Goal: Task Accomplishment & Management: Use online tool/utility

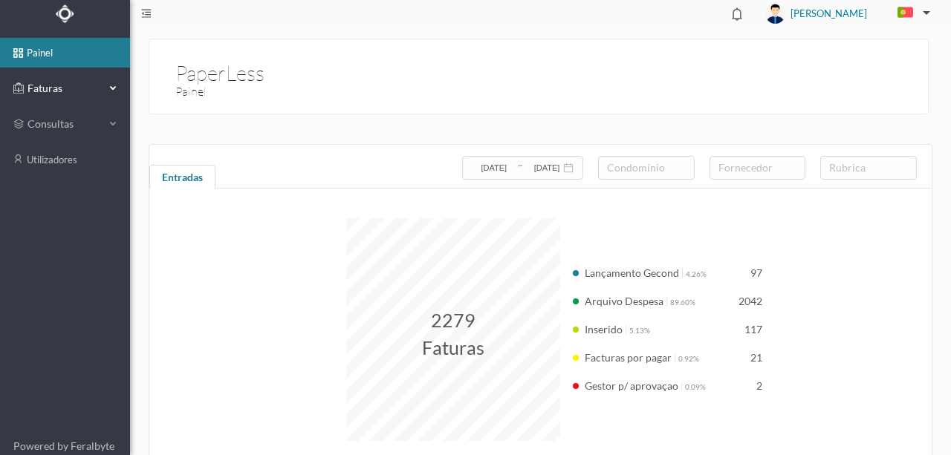
click at [48, 90] on span "Faturas" at bounding box center [65, 88] width 82 height 15
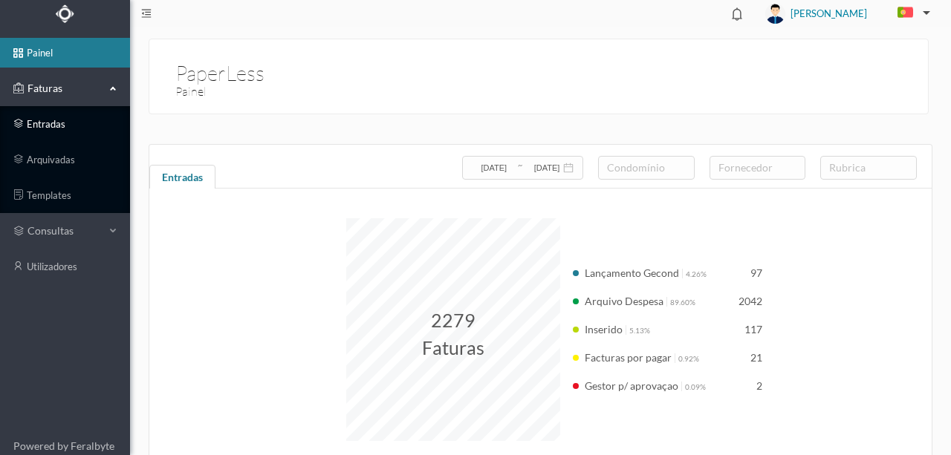
click at [62, 124] on link "entradas" at bounding box center [65, 124] width 130 height 30
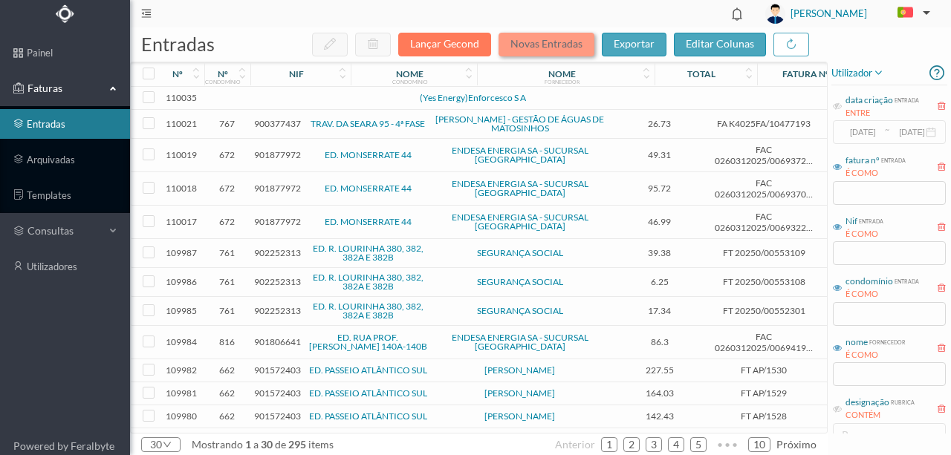
click at [535, 48] on button "Novas Entradas" at bounding box center [546, 45] width 96 height 24
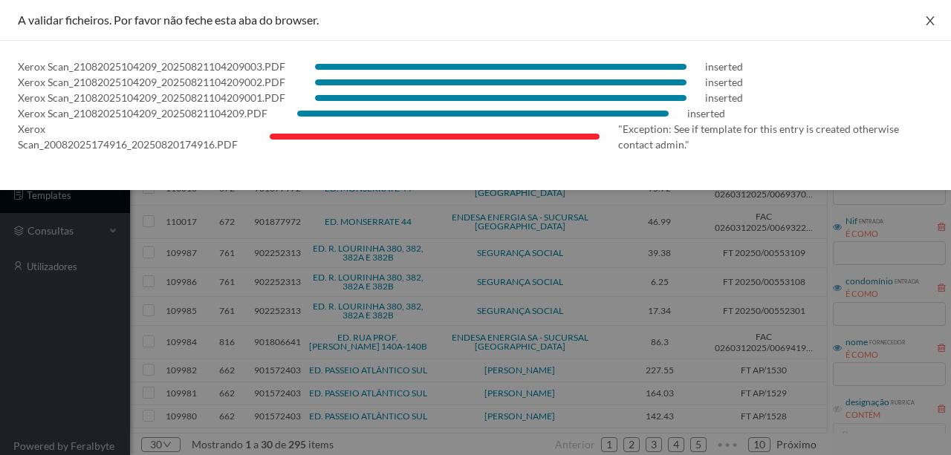
click at [934, 18] on icon "icon: close" at bounding box center [930, 21] width 12 height 12
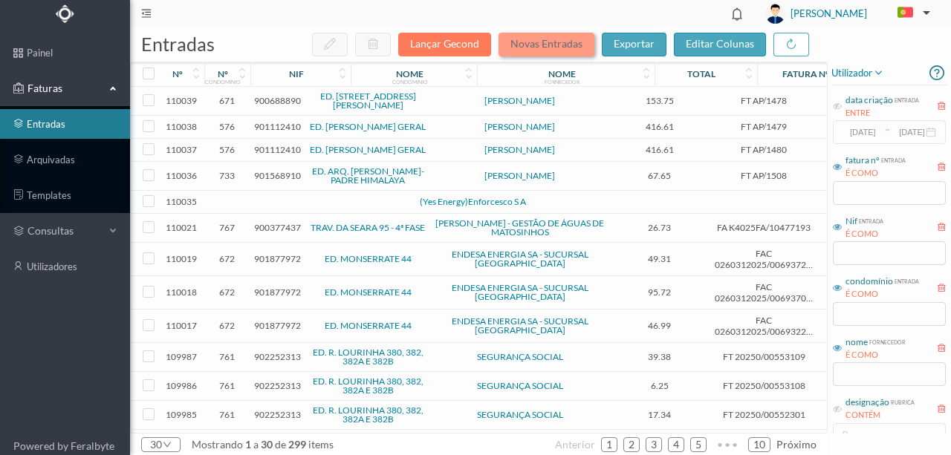
click at [524, 46] on button "Novas Entradas" at bounding box center [546, 45] width 96 height 24
click at [310, 197] on td at bounding box center [321, 202] width 127 height 23
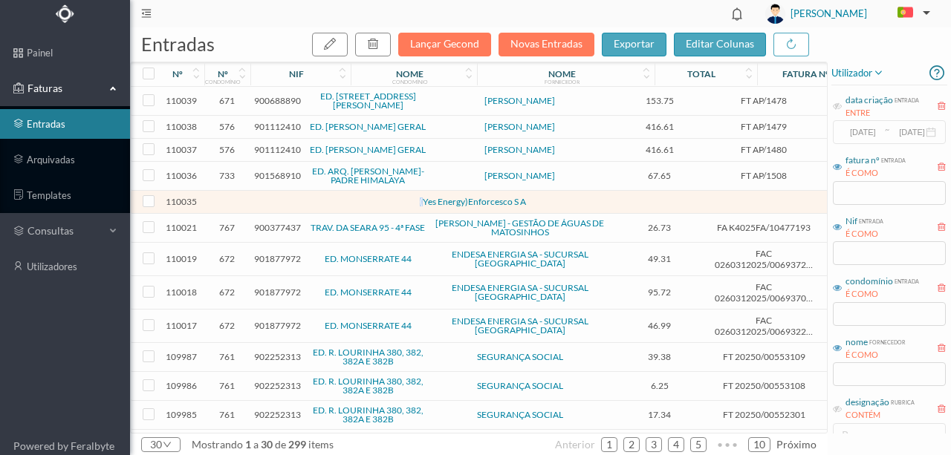
click at [310, 197] on td at bounding box center [321, 202] width 127 height 23
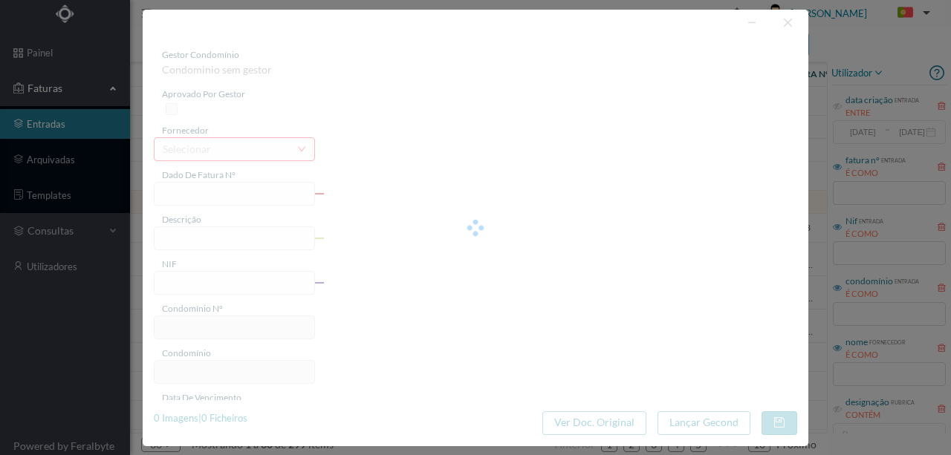
type input "0"
type input "Invalid date"
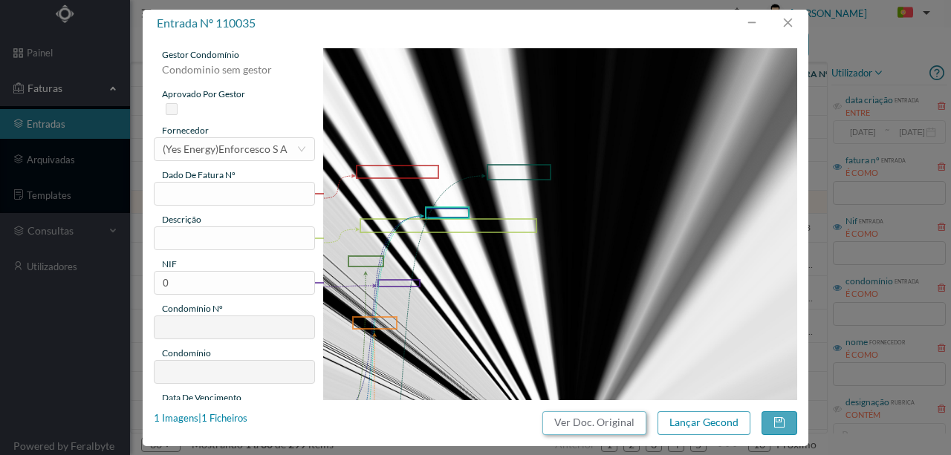
click at [572, 426] on button "Ver Doc. Original" at bounding box center [594, 423] width 104 height 24
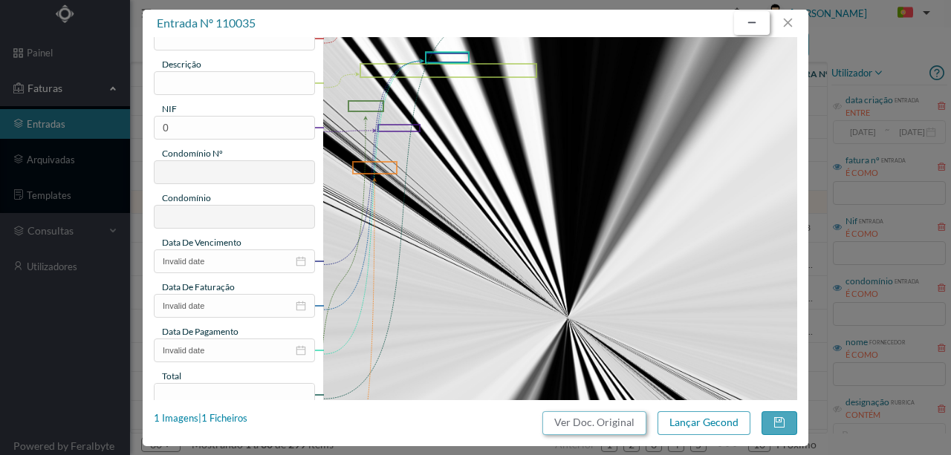
scroll to position [153, 0]
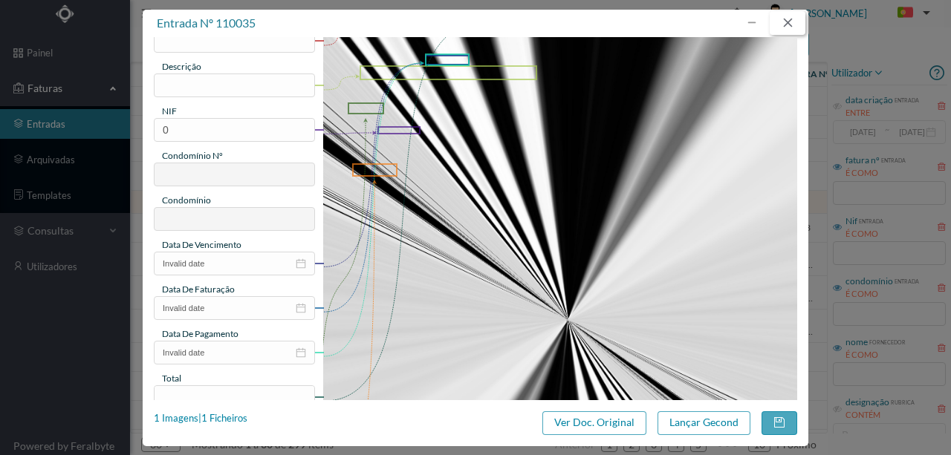
click at [786, 16] on button "button" at bounding box center [787, 23] width 36 height 24
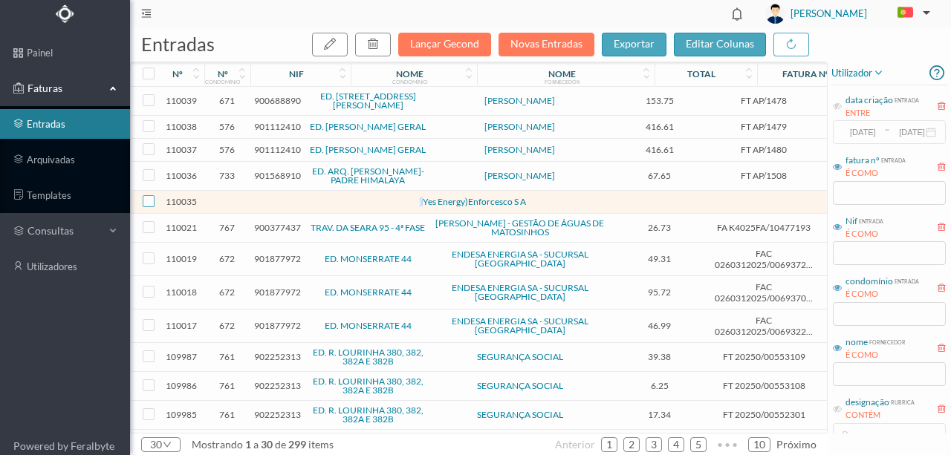
click at [144, 195] on input "checkbox" at bounding box center [149, 201] width 12 height 12
checkbox input "true"
click at [379, 40] on icon "button" at bounding box center [373, 44] width 12 height 12
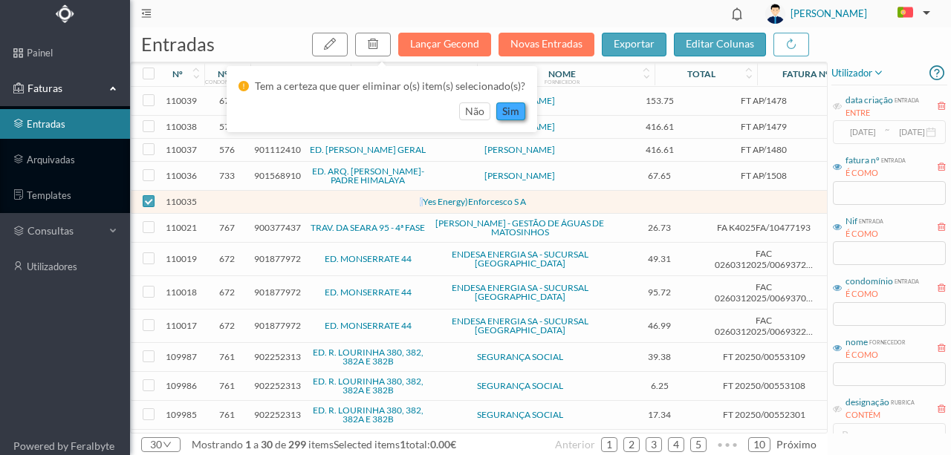
click at [505, 111] on button "sim" at bounding box center [510, 111] width 29 height 18
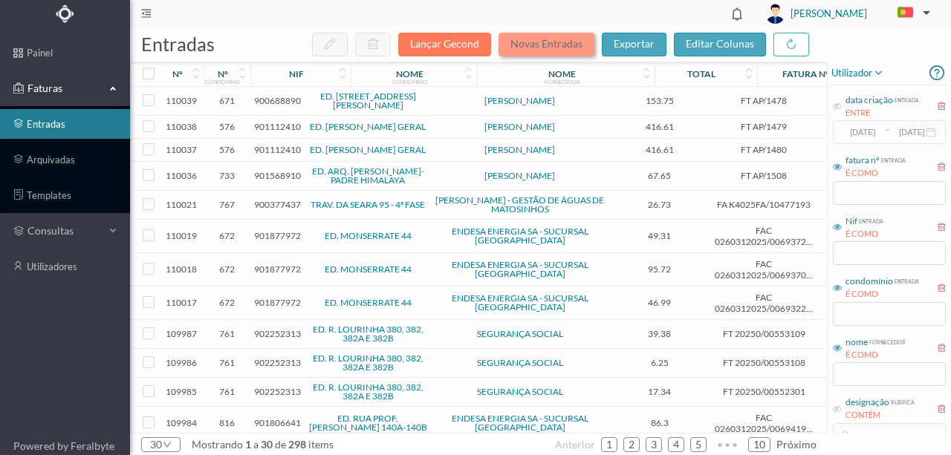
click at [535, 49] on button "Novas Entradas" at bounding box center [546, 45] width 96 height 24
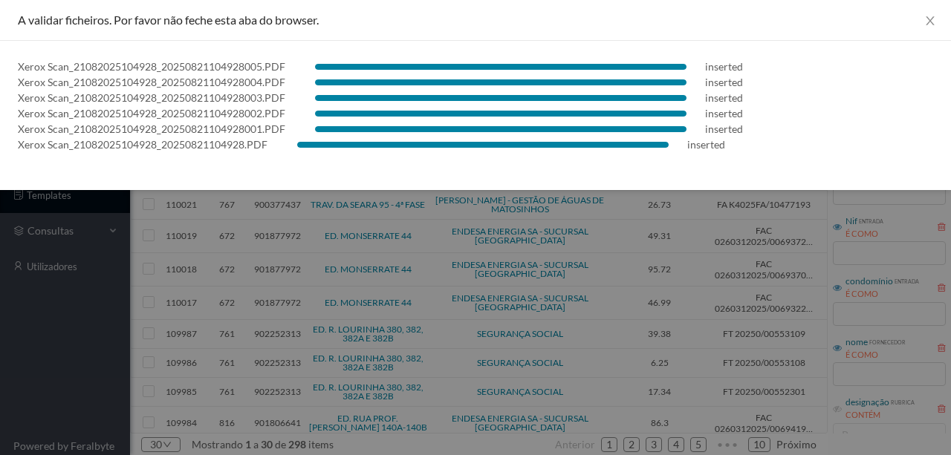
click at [925, 87] on div "Xerox Scan_21082025104928_20250821104928004.PDF inserted" at bounding box center [475, 82] width 915 height 16
click at [930, 18] on icon "icon: close" at bounding box center [930, 21] width 12 height 12
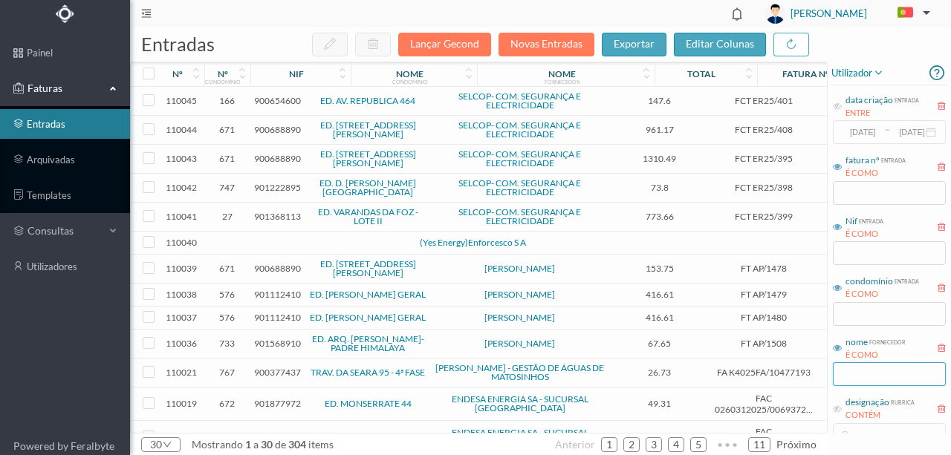
click at [887, 378] on input "text" at bounding box center [889, 374] width 113 height 24
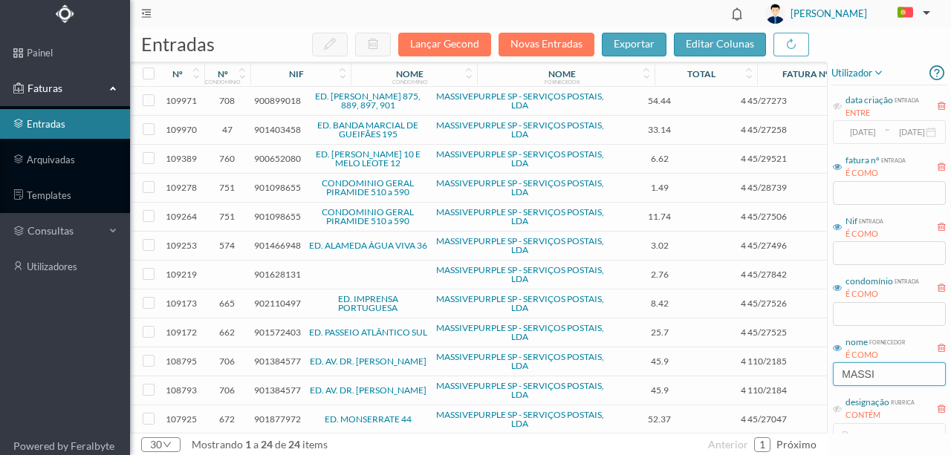
type input "MASSI"
click at [291, 77] on div "nif" at bounding box center [296, 73] width 15 height 11
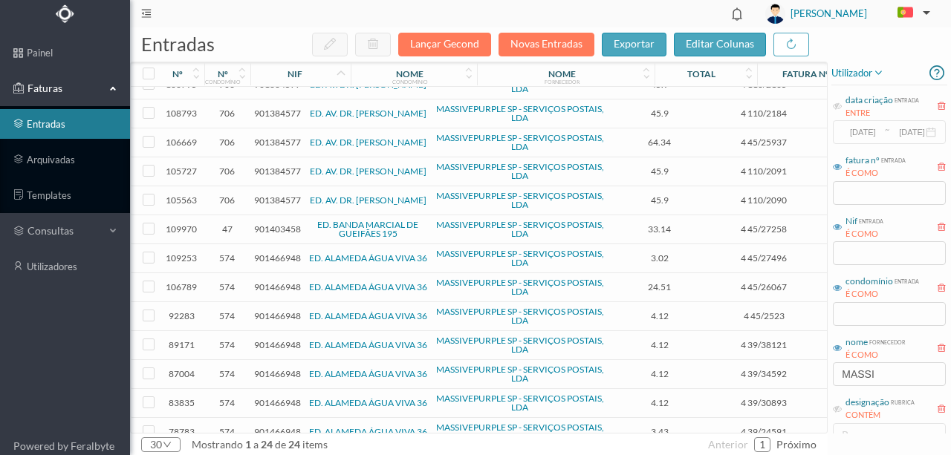
scroll to position [149, 0]
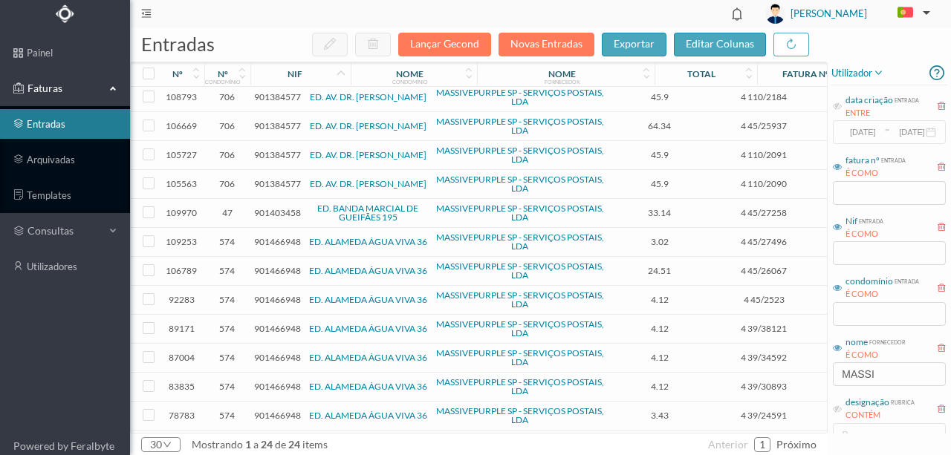
click at [272, 209] on span "901403458" at bounding box center [277, 212] width 47 height 11
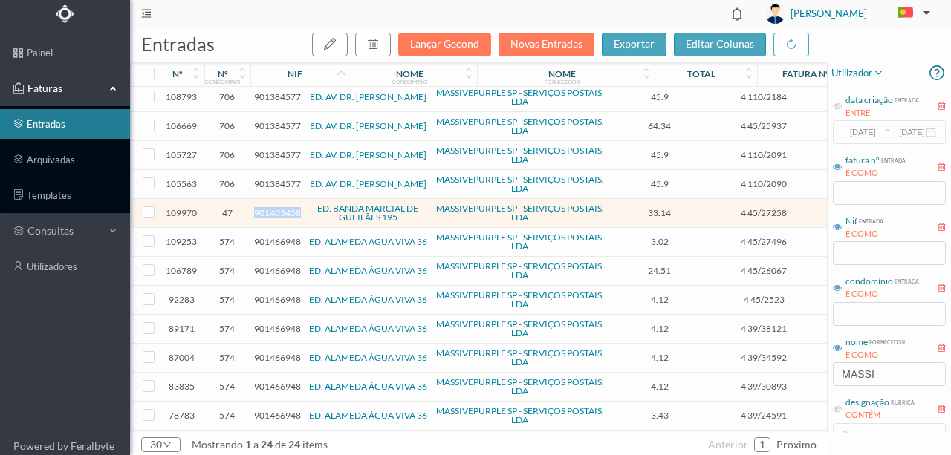
click at [272, 209] on span "901403458" at bounding box center [277, 212] width 47 height 11
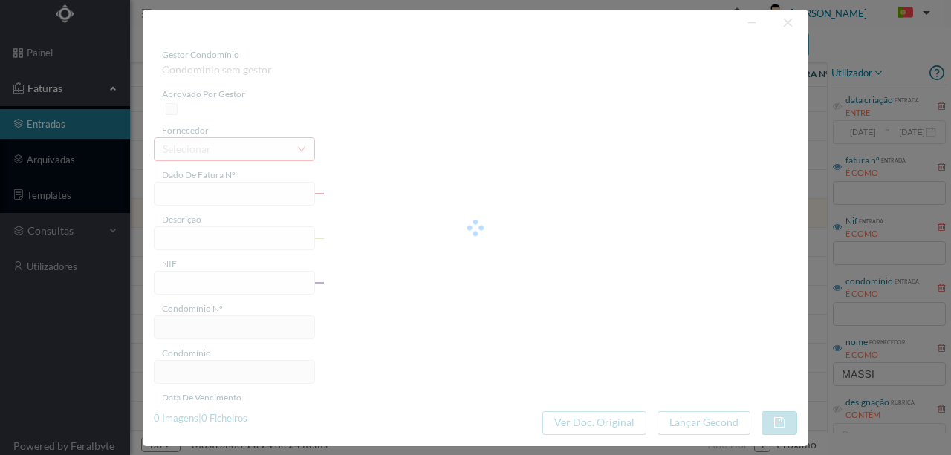
type input "4 45/27258"
type input "Serviço Envio Correio"
type input "901403458"
type input "2025-07-03"
type input "2025-07-31"
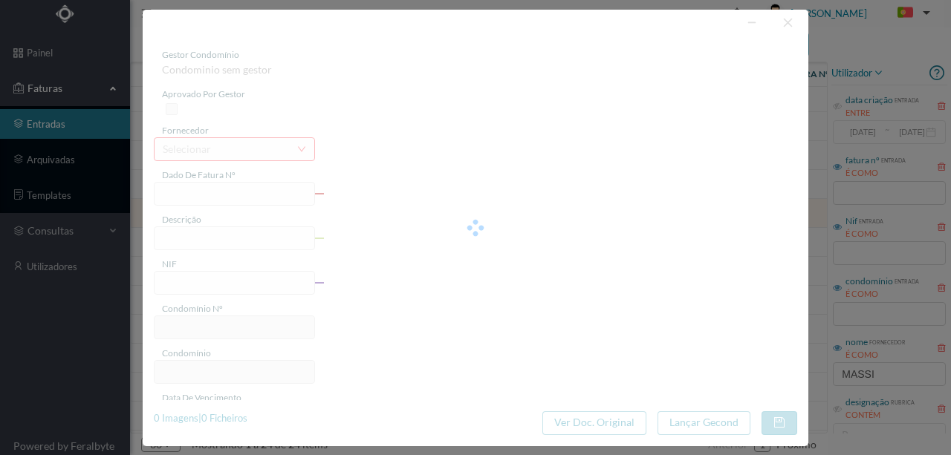
type input "2025-07-03"
type input "33.14"
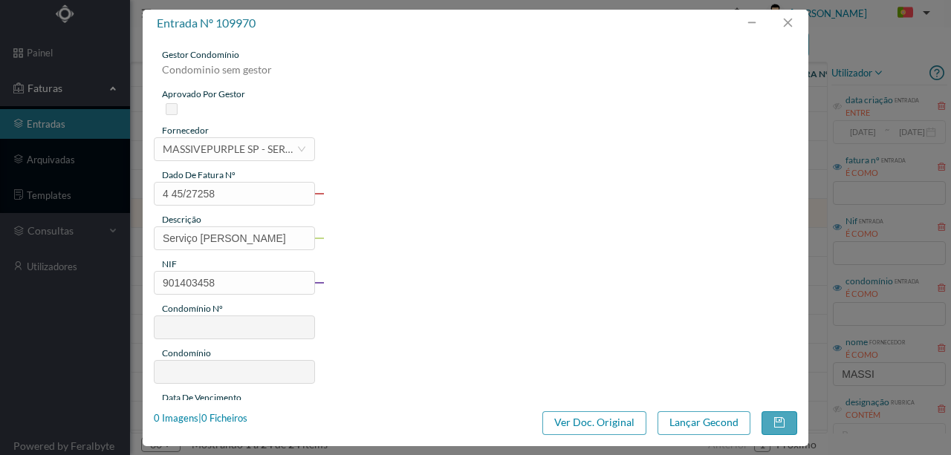
type input "47"
type input "ED. BANDA MARCIAL DE GUEIFÃES 195"
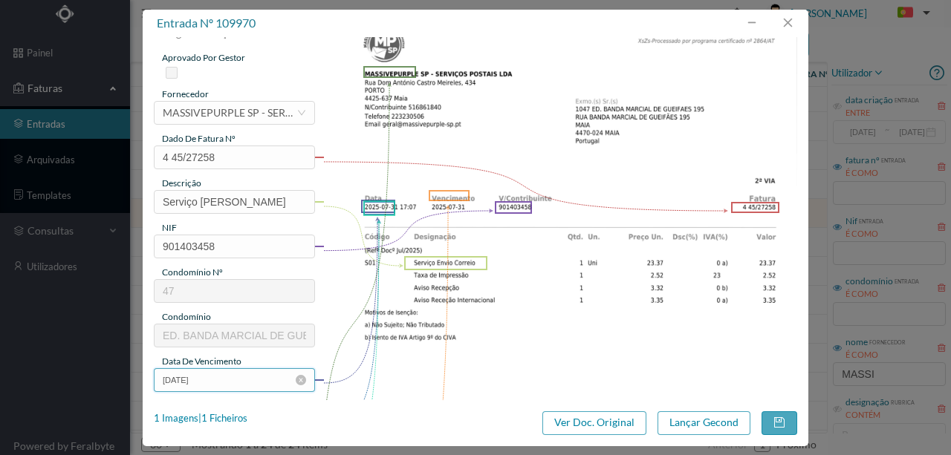
scroll to position [198, 0]
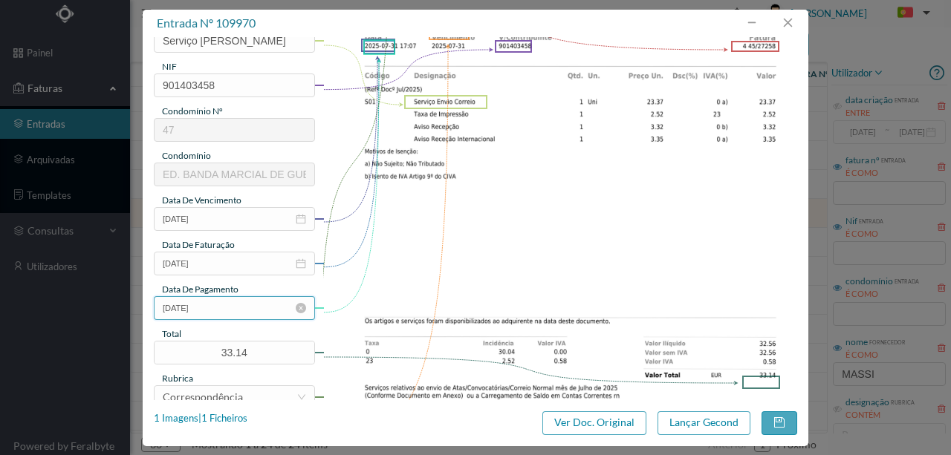
click at [239, 310] on input "2025-07-03" at bounding box center [234, 308] width 161 height 24
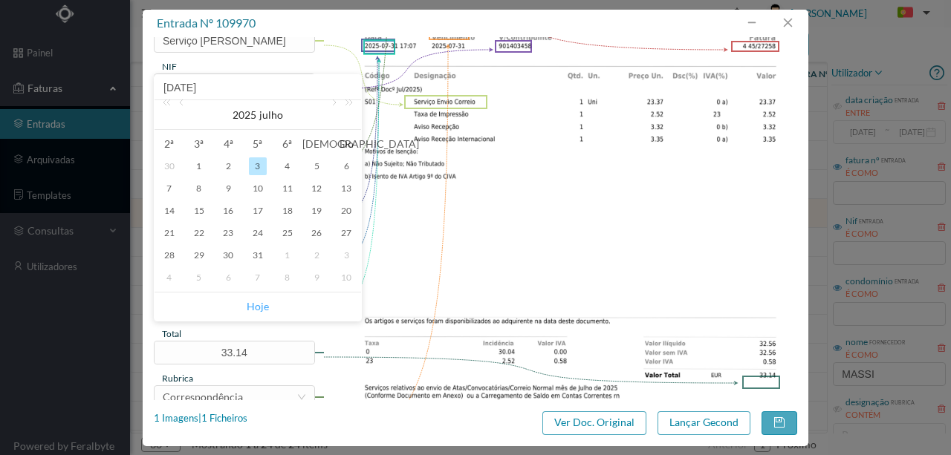
click at [256, 307] on link "Hoje" at bounding box center [258, 307] width 22 height 28
type input "2025-08-21"
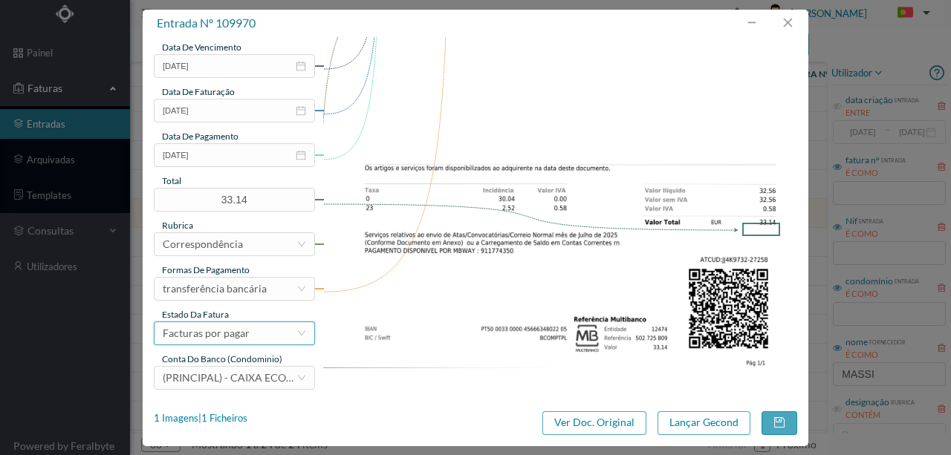
scroll to position [351, 0]
click at [253, 325] on div "Facturas por pagar" at bounding box center [230, 333] width 134 height 22
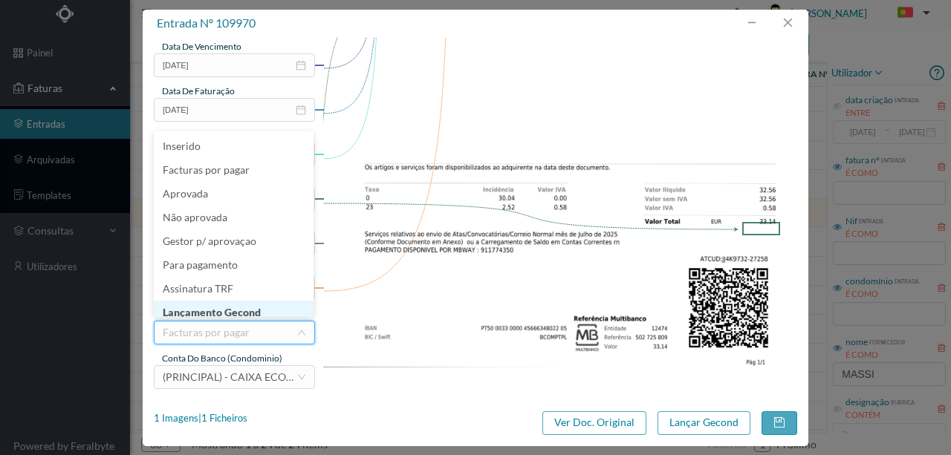
scroll to position [7, 0]
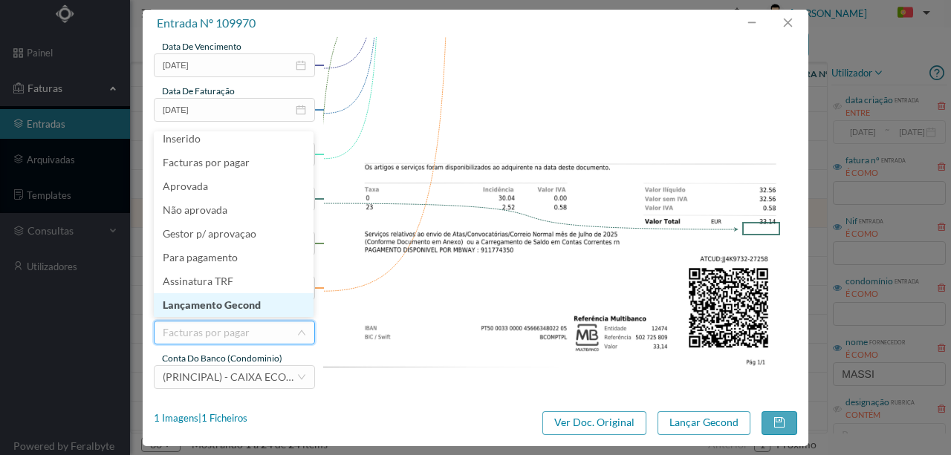
click at [246, 304] on li "Lançamento Gecond" at bounding box center [234, 305] width 160 height 24
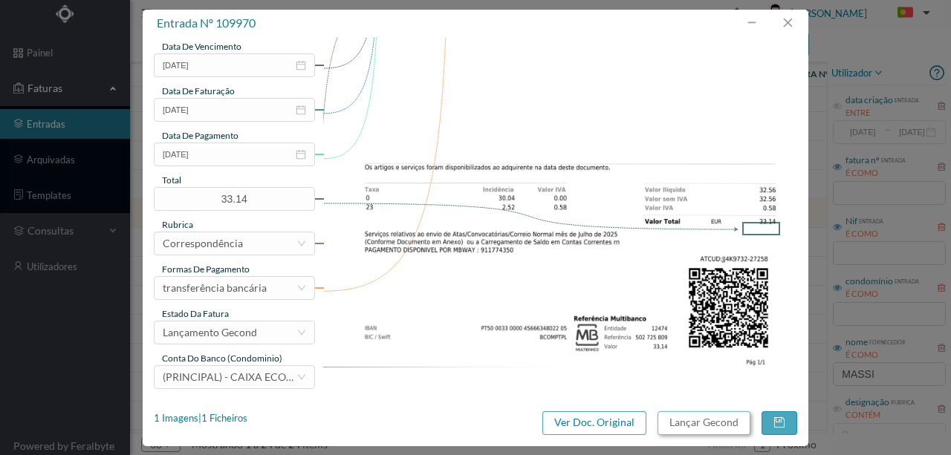
click at [691, 423] on button "Lançar Gecond" at bounding box center [703, 423] width 93 height 24
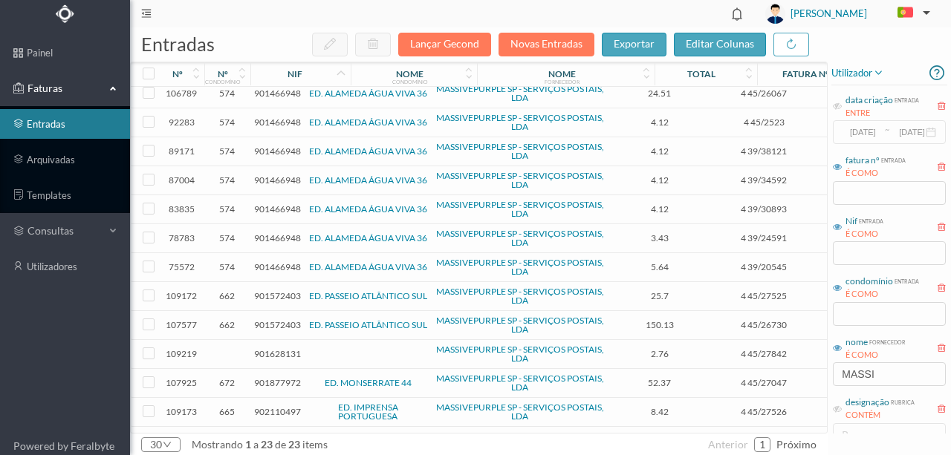
scroll to position [318, 0]
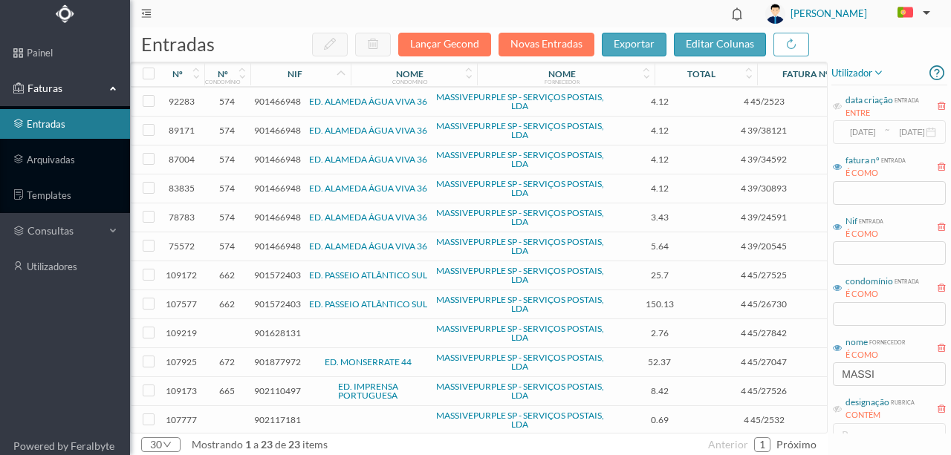
click at [283, 414] on span "902117181" at bounding box center [277, 419] width 47 height 11
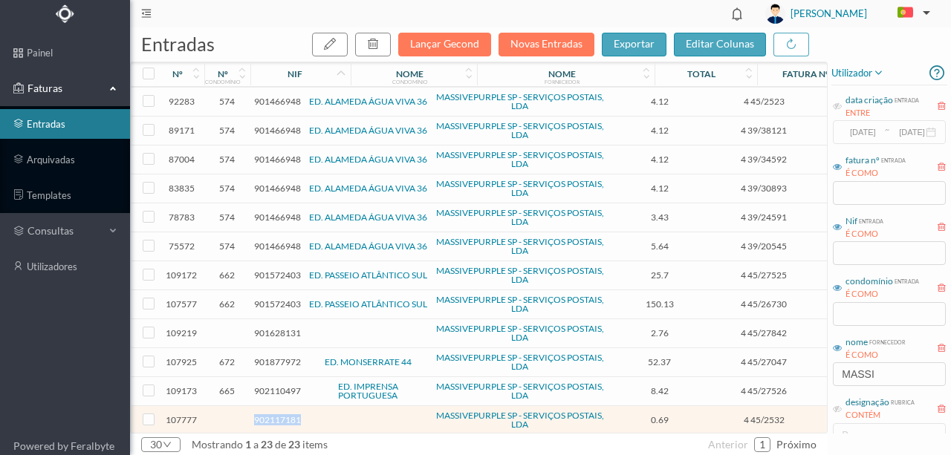
click at [283, 414] on span "902117181" at bounding box center [277, 419] width 47 height 11
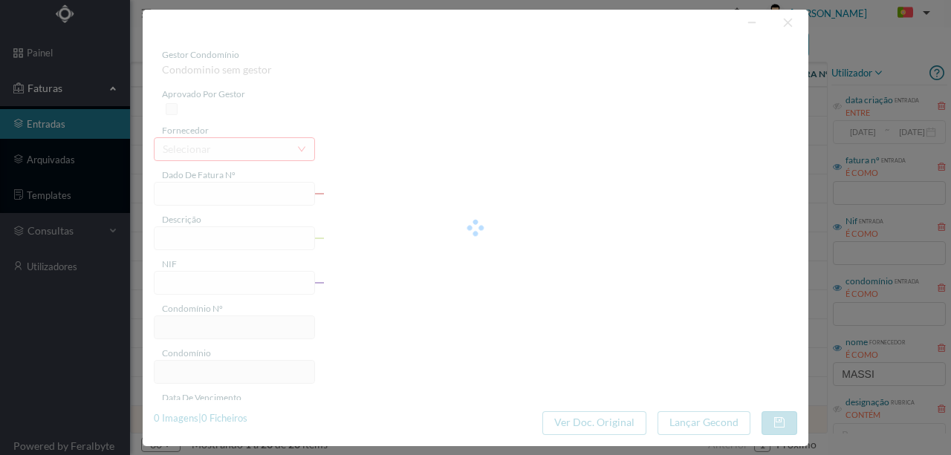
type input "4 45/2532"
type input "-O lan/90961"
type input "902117181"
type input "Invalid date"
type input "2025-01-31"
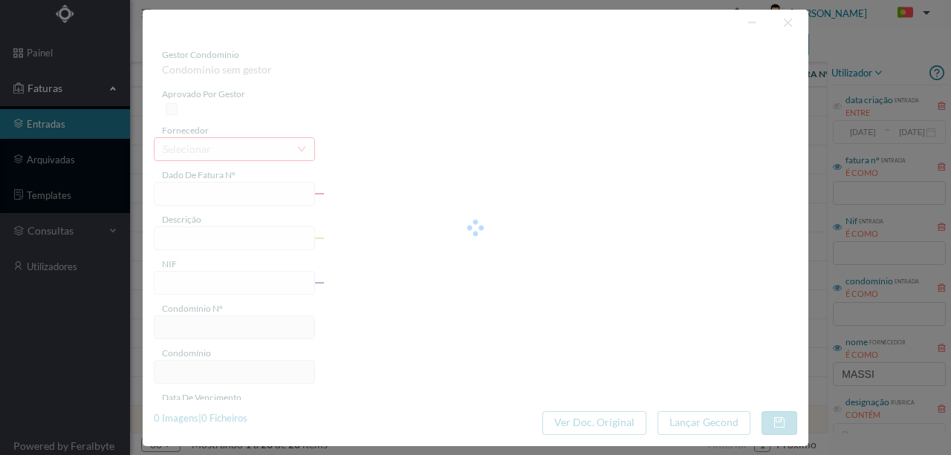
type input "0.69"
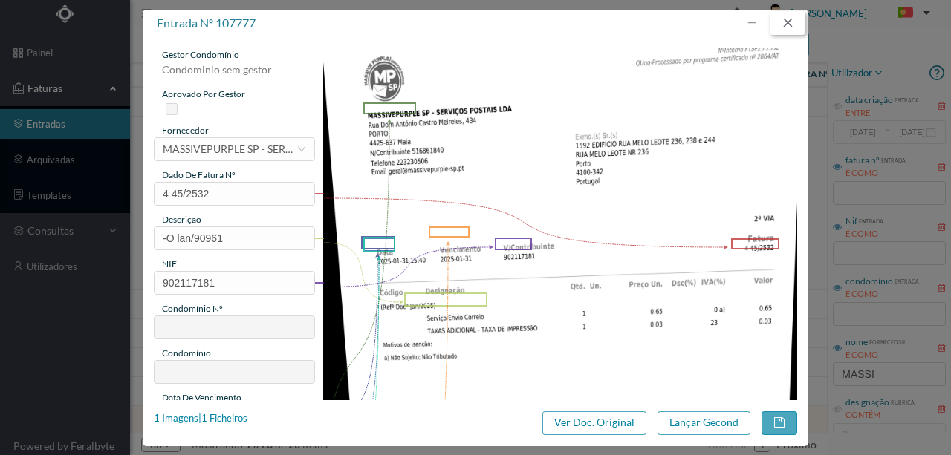
click at [785, 21] on button "button" at bounding box center [787, 23] width 36 height 24
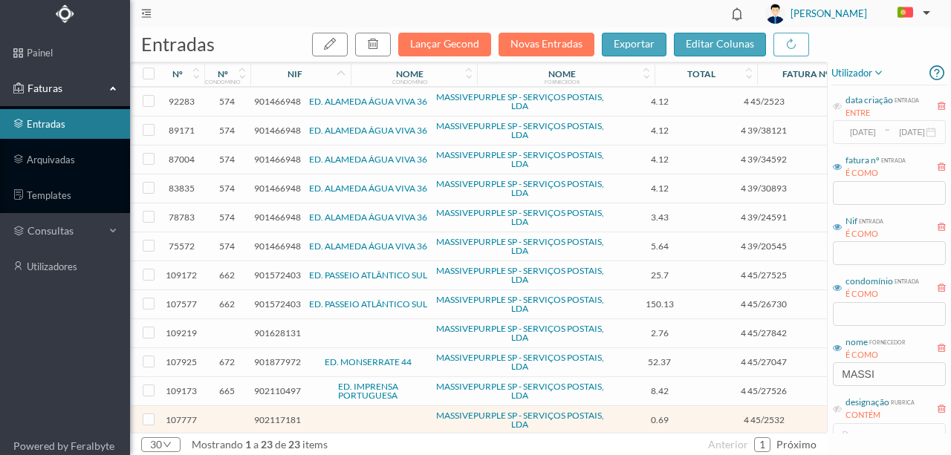
click at [272, 328] on span "901628131" at bounding box center [277, 333] width 47 height 11
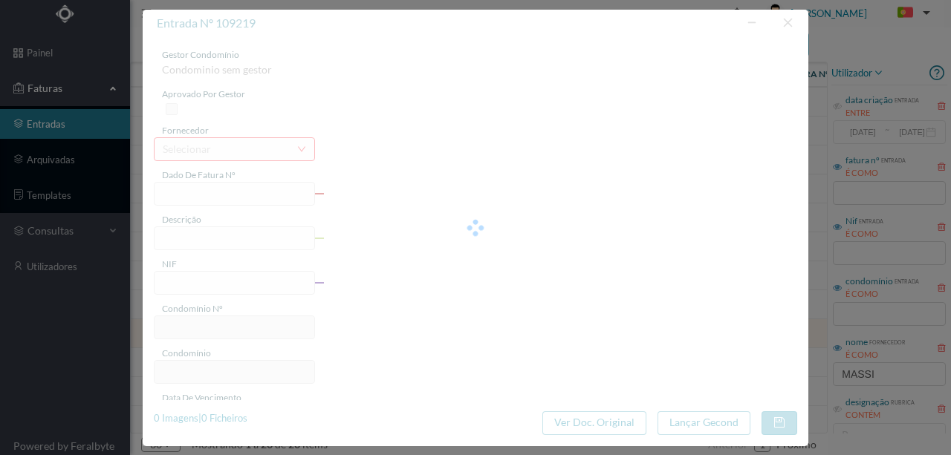
type input "4 45/27842"
type input "Serviço Envio Correio"
type input "901628131"
type input "2025-07-03"
type input "2025-07-31"
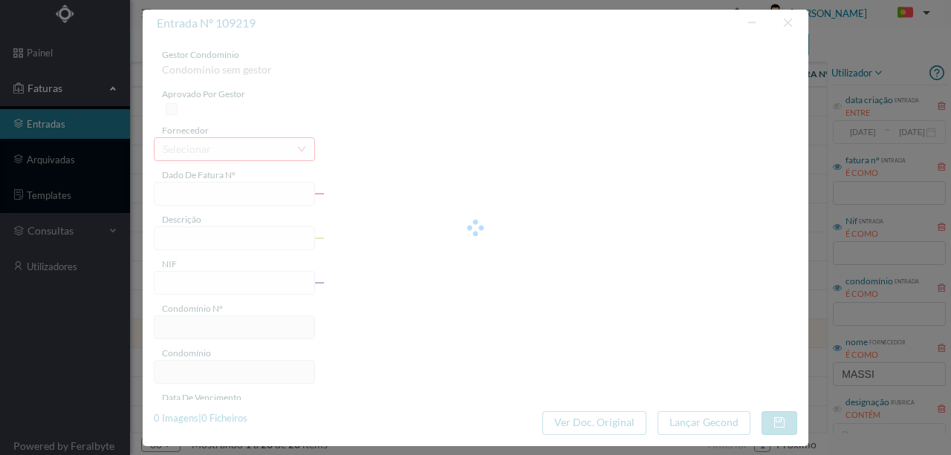
type input "2025-07-03"
type input "2.76"
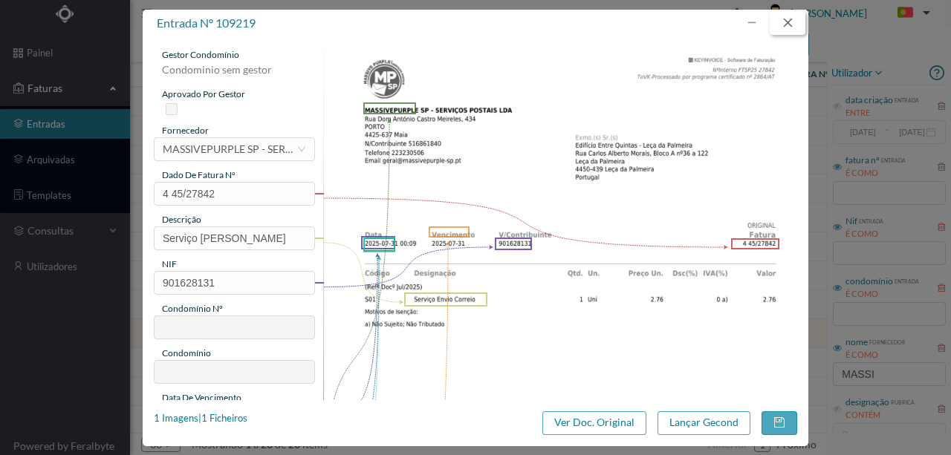
click at [789, 21] on button "button" at bounding box center [787, 23] width 36 height 24
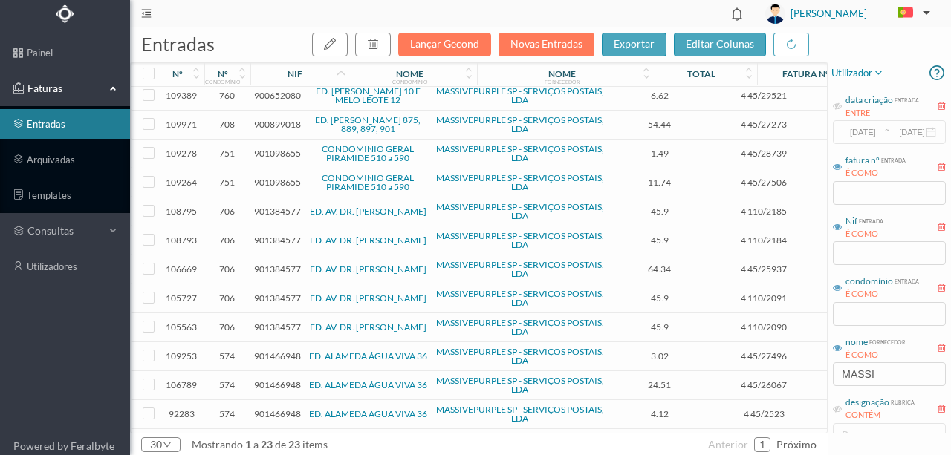
scroll to position [0, 0]
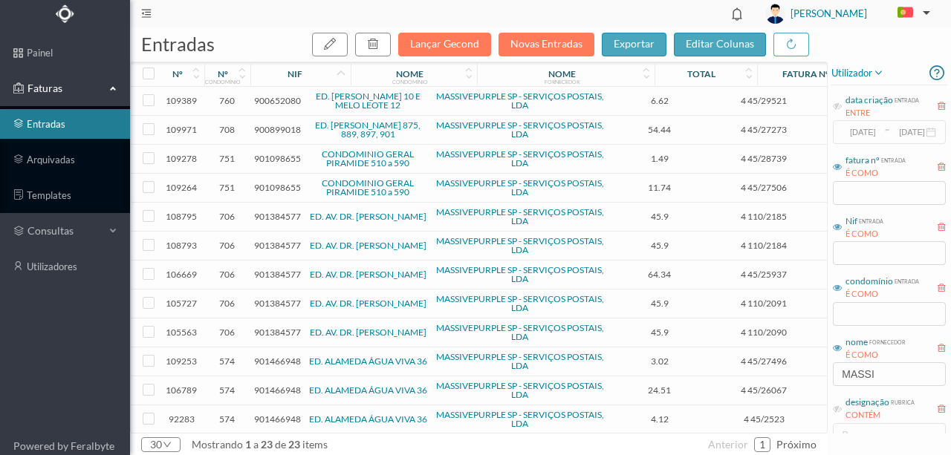
click at [277, 131] on span "900899018" at bounding box center [277, 129] width 47 height 11
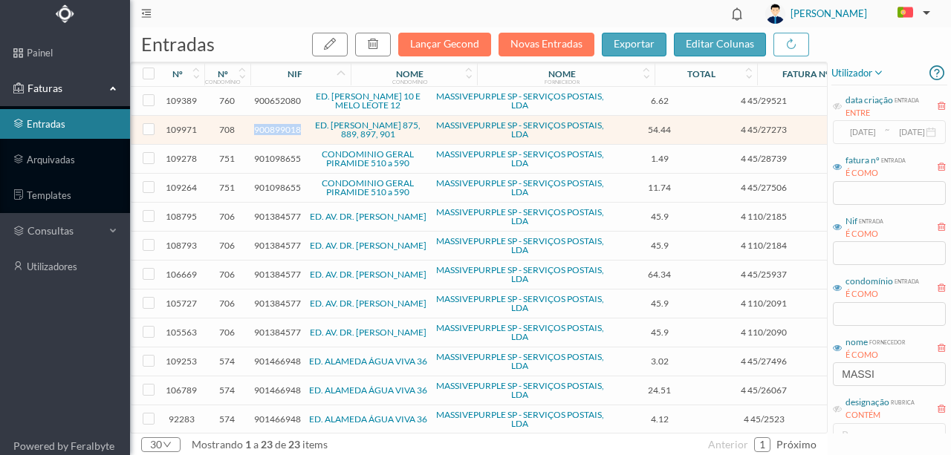
click at [277, 131] on span "900899018" at bounding box center [277, 129] width 47 height 11
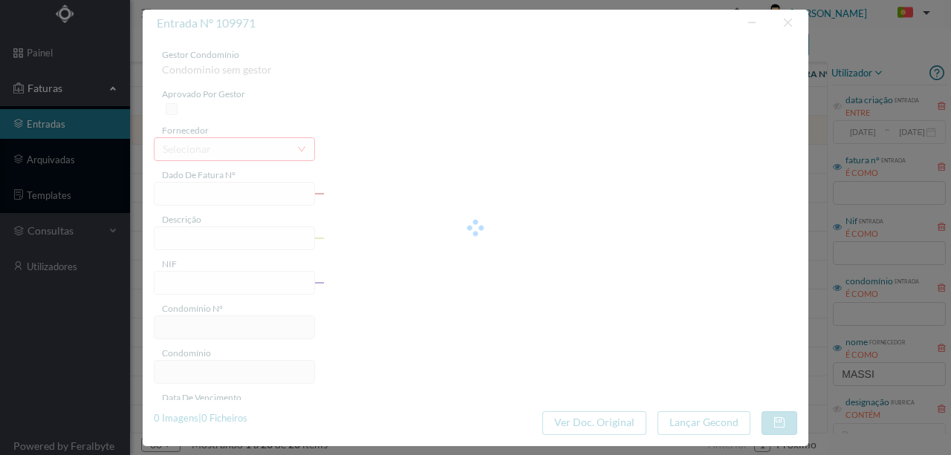
type input "4 45/27273"
type input "Serviço Envio Correio"
type input "900899018"
type input "2025-07-03"
type input "2025-07-31"
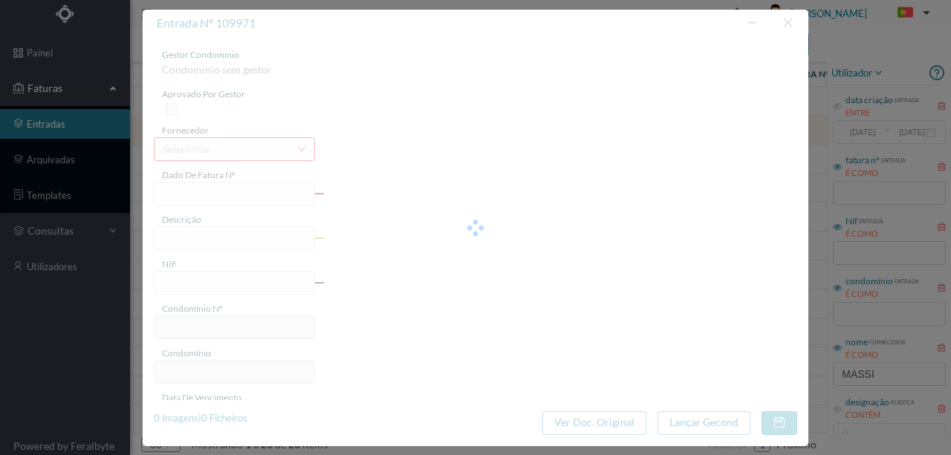
type input "2025-07-03"
type input "54.44"
type input "708"
type input "ED. AFONSO HENRIQUES 875, 889, 897, 901"
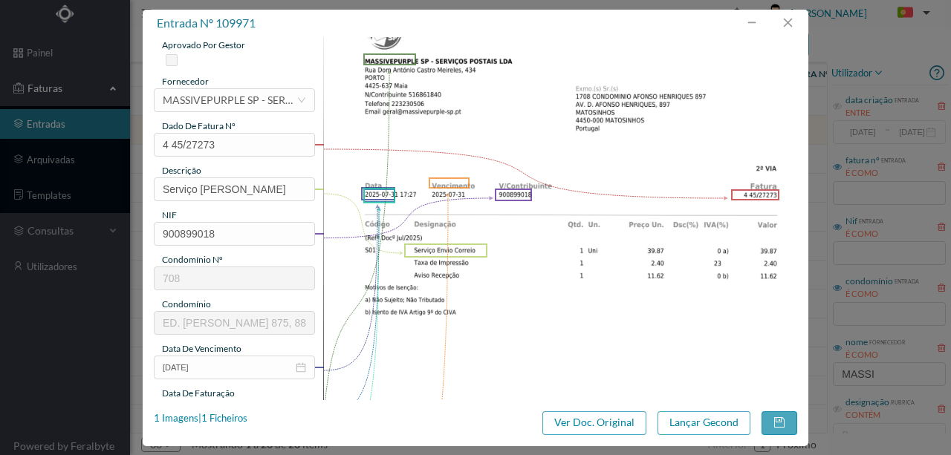
scroll to position [99, 0]
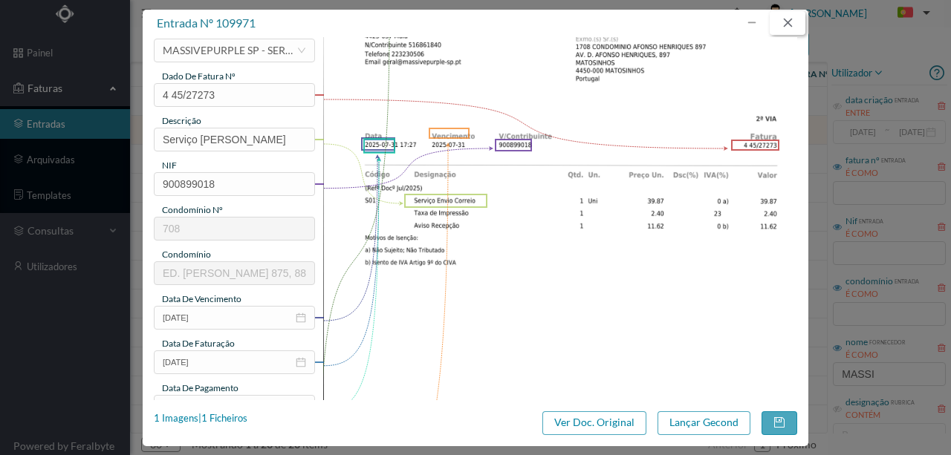
click at [783, 22] on button "button" at bounding box center [787, 23] width 36 height 24
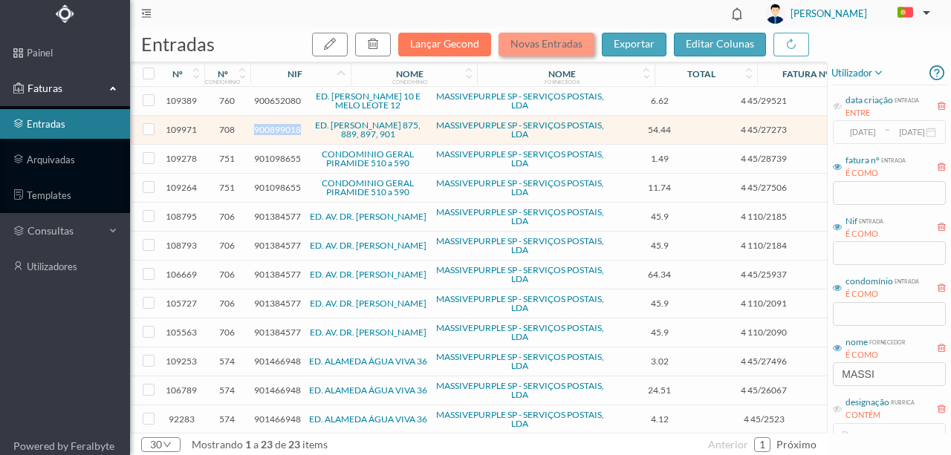
click at [533, 49] on button "Novas Entradas" at bounding box center [546, 45] width 96 height 24
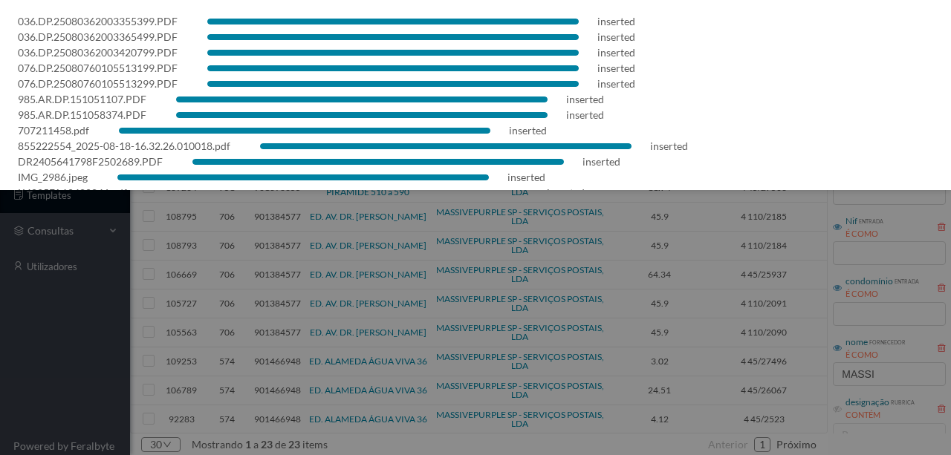
scroll to position [0, 0]
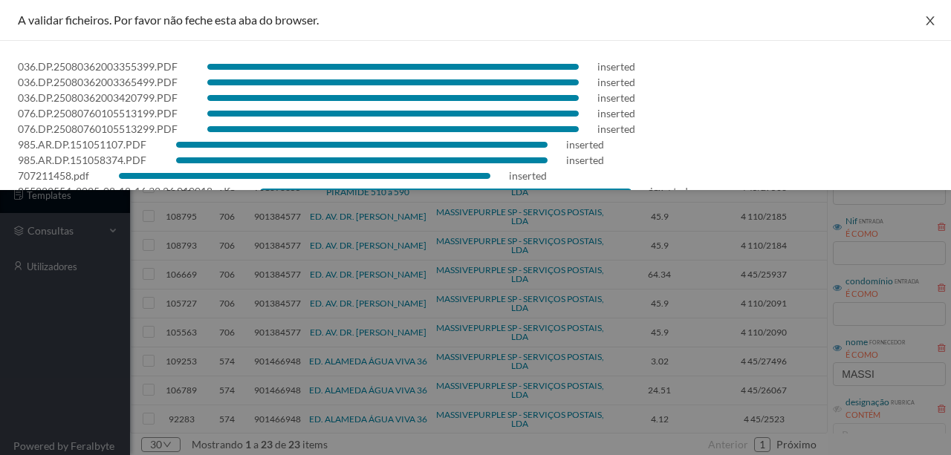
click at [925, 21] on icon "icon: close" at bounding box center [929, 20] width 8 height 9
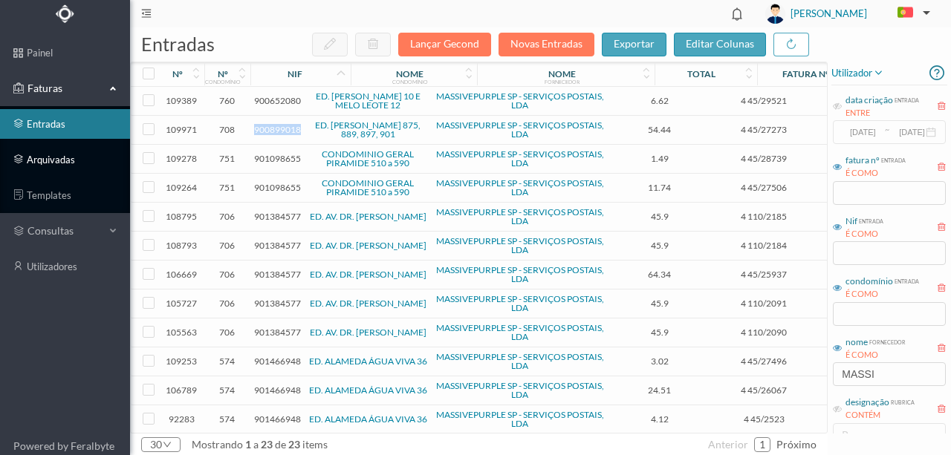
click at [49, 157] on link "arquivadas" at bounding box center [65, 160] width 130 height 30
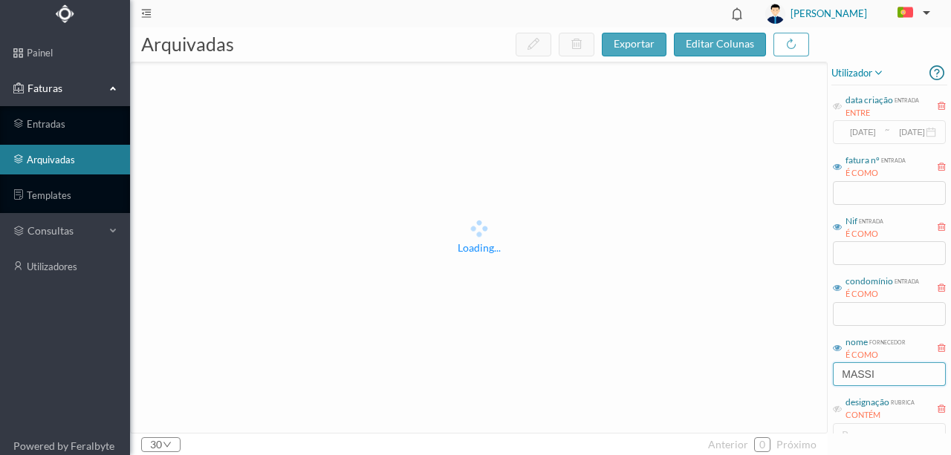
drag, startPoint x: 890, startPoint y: 373, endPoint x: 607, endPoint y: 359, distance: 284.0
click at [628, 330] on div "arquivadas exportar editar colunas Loading... 30 anterior 0 próximo utilizador …" at bounding box center [540, 241] width 821 height 428
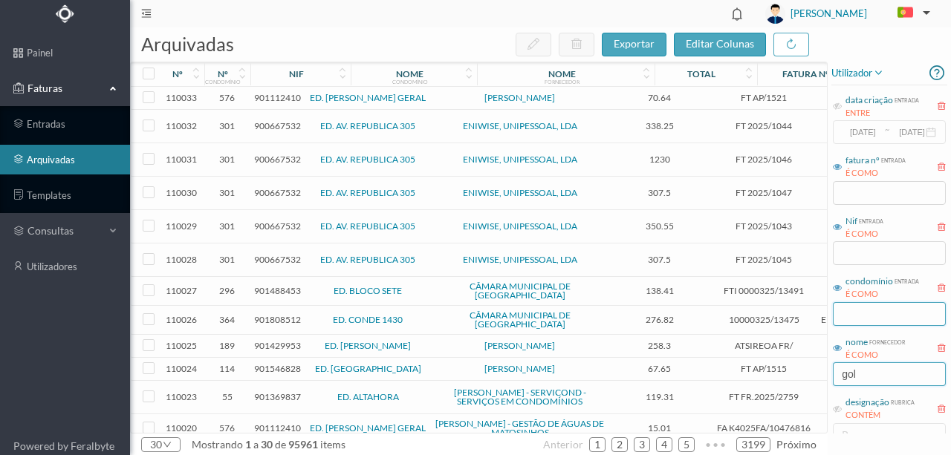
type input "gol"
click at [870, 316] on input "text" at bounding box center [889, 314] width 113 height 24
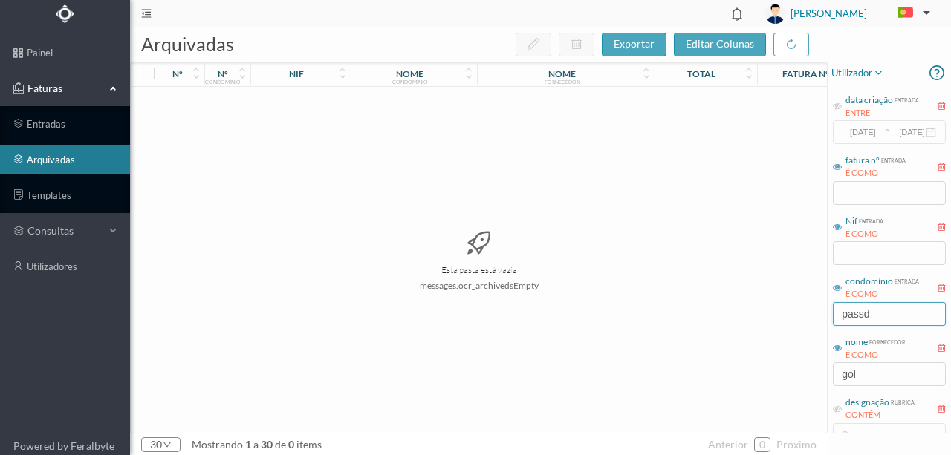
drag, startPoint x: 885, startPoint y: 310, endPoint x: 758, endPoint y: 294, distance: 128.0
click at [778, 312] on div "arquivadas exportar editar colunas nº nº condomínio nif nome condomínio nome fo…" at bounding box center [540, 241] width 821 height 428
type input "passei"
click at [768, 228] on div "Esta pasta está vazia messages.ocr_archivedsEmpty" at bounding box center [479, 260] width 696 height 346
click at [865, 384] on input "gol" at bounding box center [889, 374] width 113 height 24
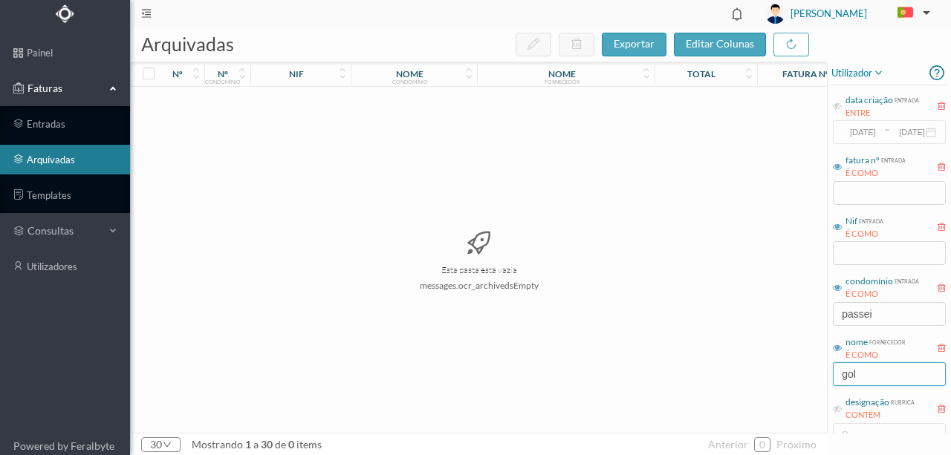
drag, startPoint x: 870, startPoint y: 377, endPoint x: 812, endPoint y: 371, distance: 58.2
click at [816, 373] on div "arquivadas exportar editar colunas nº nº condomínio nif nome condomínio nome fo…" at bounding box center [540, 241] width 821 height 428
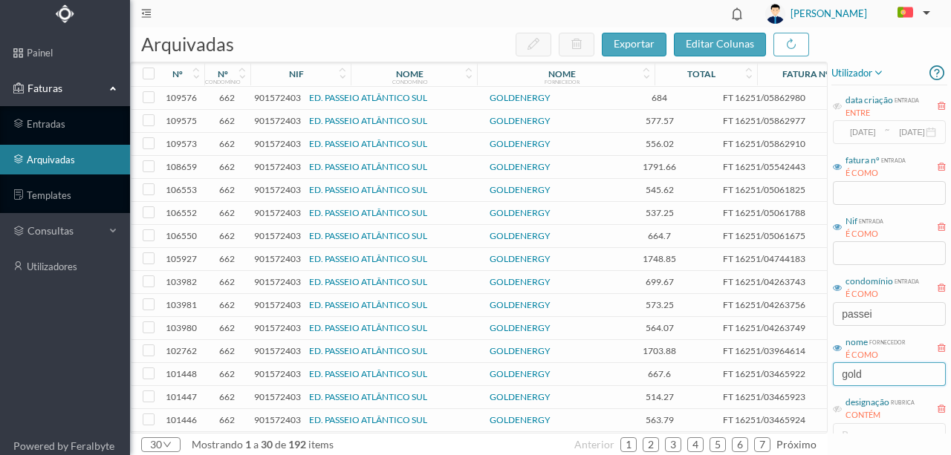
type input "gold"
click at [264, 97] on span "901572403" at bounding box center [277, 97] width 47 height 11
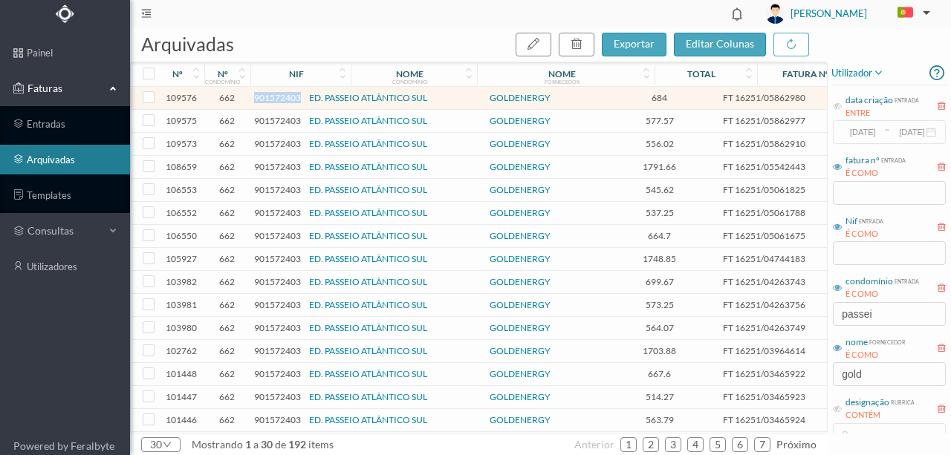
click at [264, 97] on span "901572403" at bounding box center [277, 97] width 47 height 11
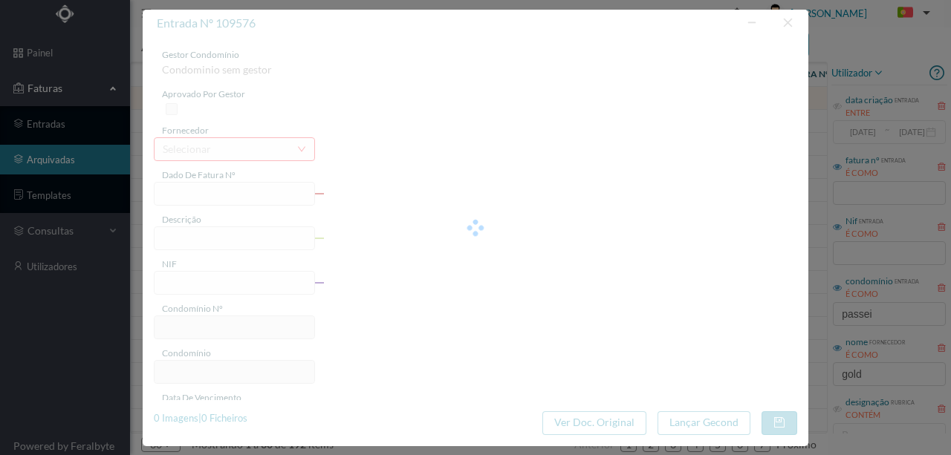
type input "FT 16251/05862980"
type input "55 Comuns (08.07.2025 a 07.08.2025)"
type input "901572403"
type input "11-08-2025"
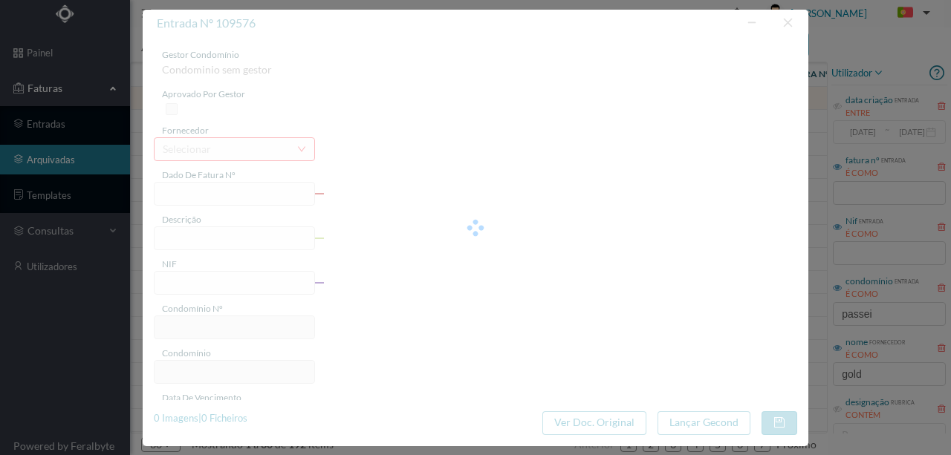
type input "03-09-2025"
type input "684.00"
type input "662"
type input "ED. PASSEIO ATLÂNTICO SUL"
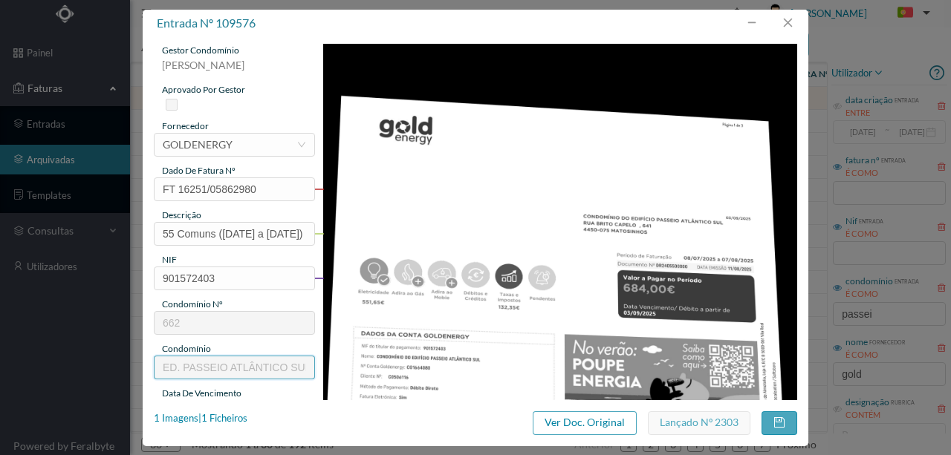
scroll to position [104, 0]
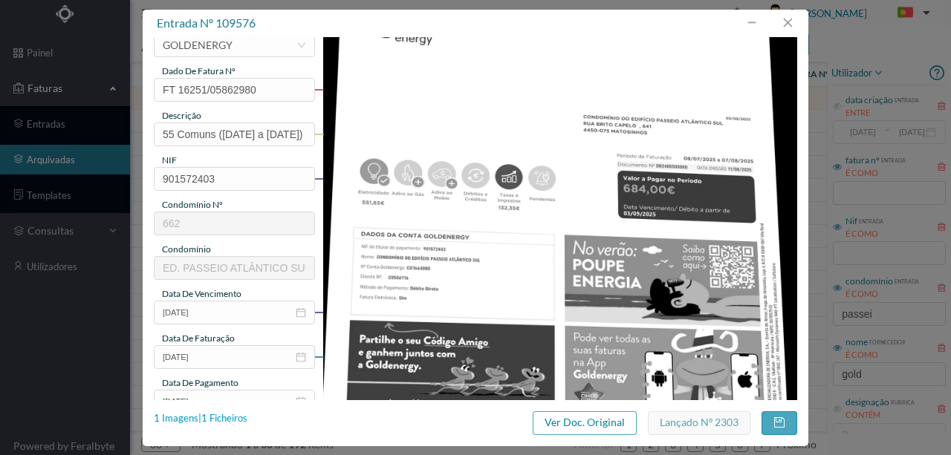
click at [232, 417] on div "1 Imagens | 1 Ficheiros" at bounding box center [201, 418] width 94 height 15
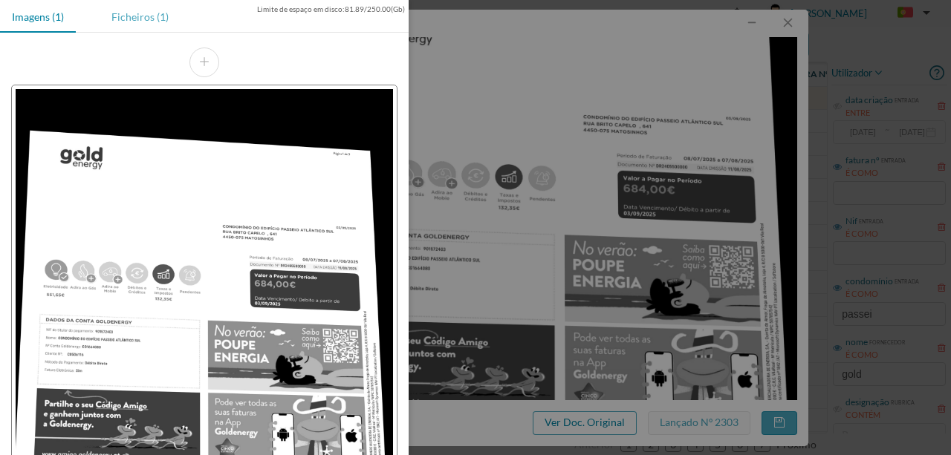
click at [137, 21] on div "Ficheiros (1)" at bounding box center [140, 16] width 81 height 33
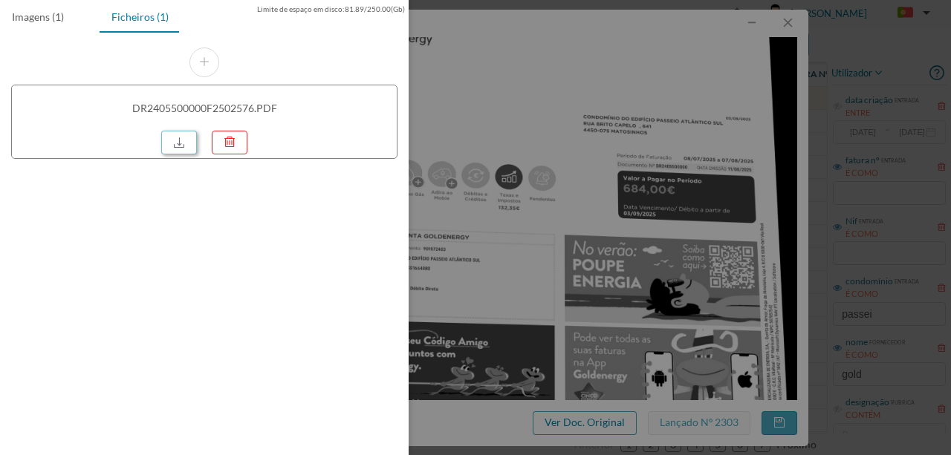
click at [186, 140] on link at bounding box center [179, 143] width 36 height 24
click at [512, 203] on div at bounding box center [475, 227] width 951 height 455
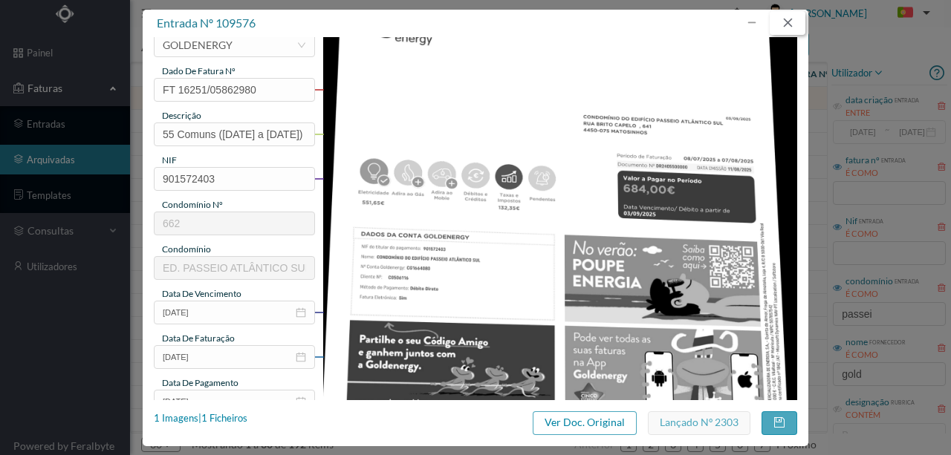
click at [792, 24] on button "button" at bounding box center [787, 23] width 36 height 24
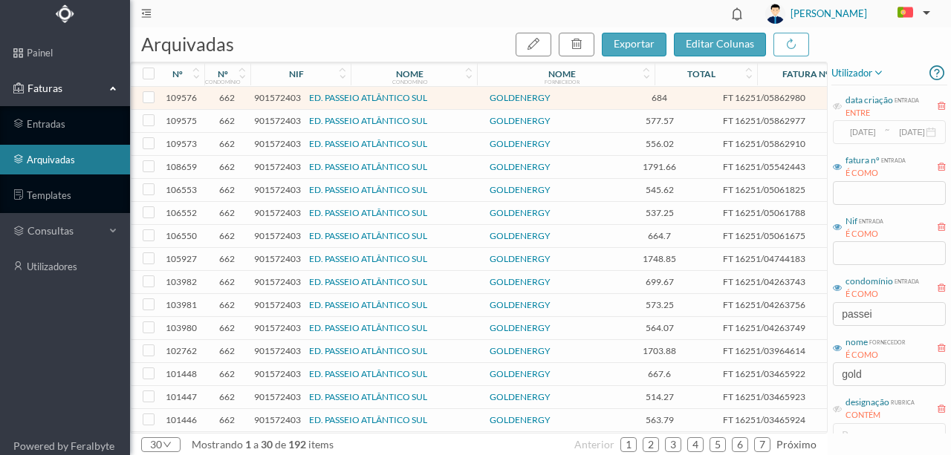
click at [270, 212] on span "901572403" at bounding box center [277, 212] width 47 height 11
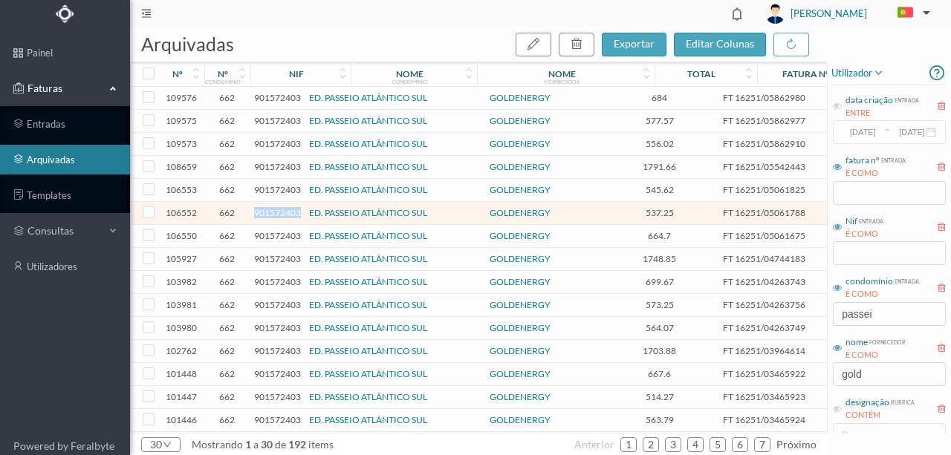
click at [270, 212] on span "901572403" at bounding box center [277, 212] width 47 height 11
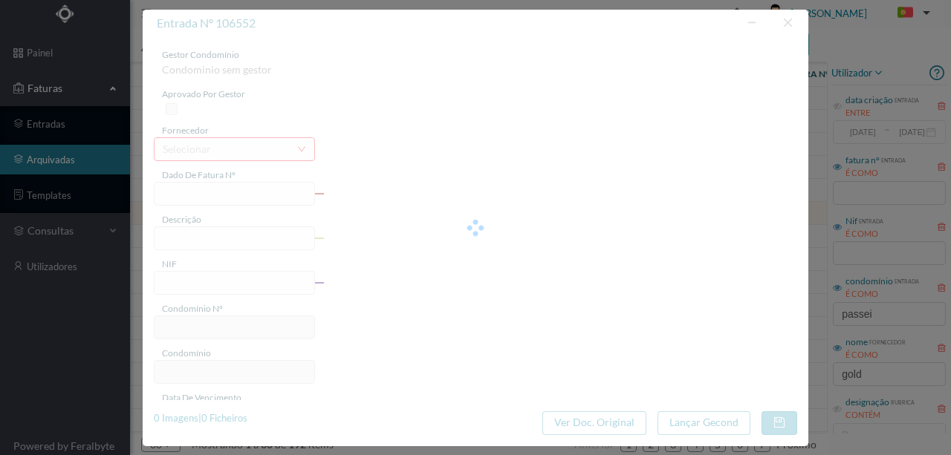
type input "FT 16251/05061788"
type input "105 Comuns (08.06.2025 a 07.07.2025)"
type input "901572403"
type input "11-07-2025"
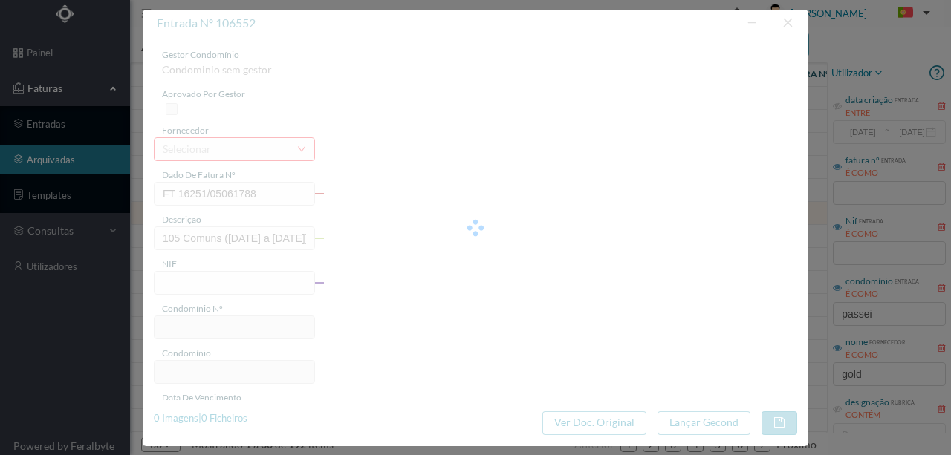
type input "03-08-2025"
type input "537.25"
type input "662"
type input "ED. PASSEIO ATLÂNTICO SUL"
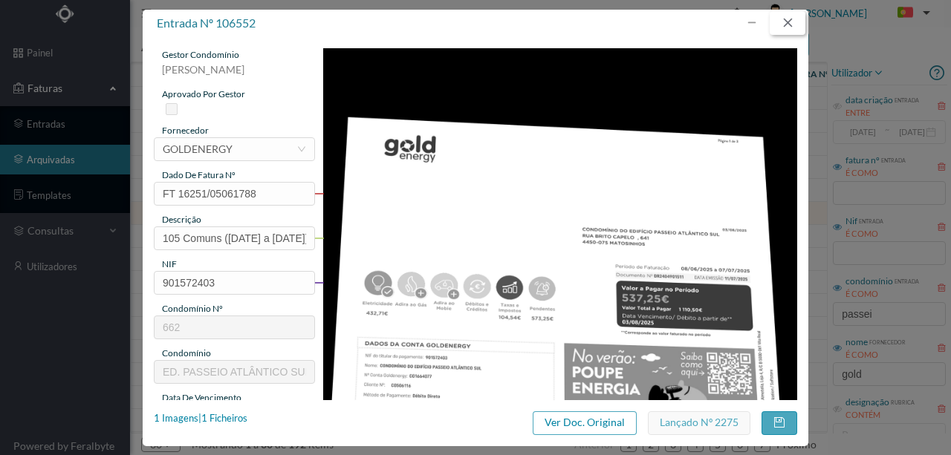
click at [786, 24] on button "button" at bounding box center [787, 23] width 36 height 24
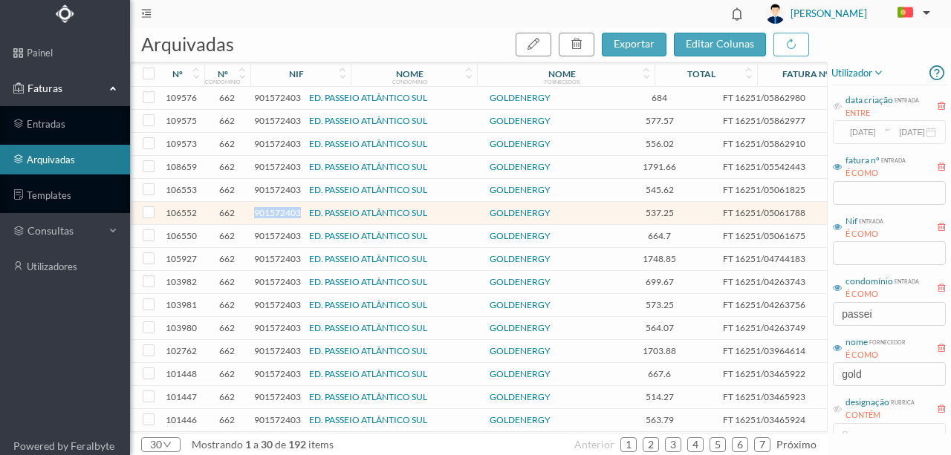
click at [287, 212] on span "901572403" at bounding box center [277, 212] width 47 height 11
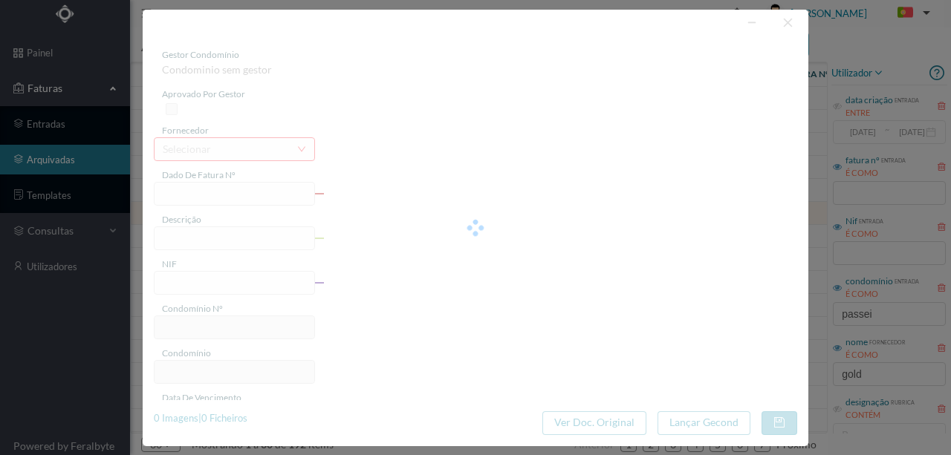
type input "FT 16251/05061788"
type input "105 Comuns (08.06.2025 a 07.07.2025)"
type input "901572403"
type input "11-07-2025"
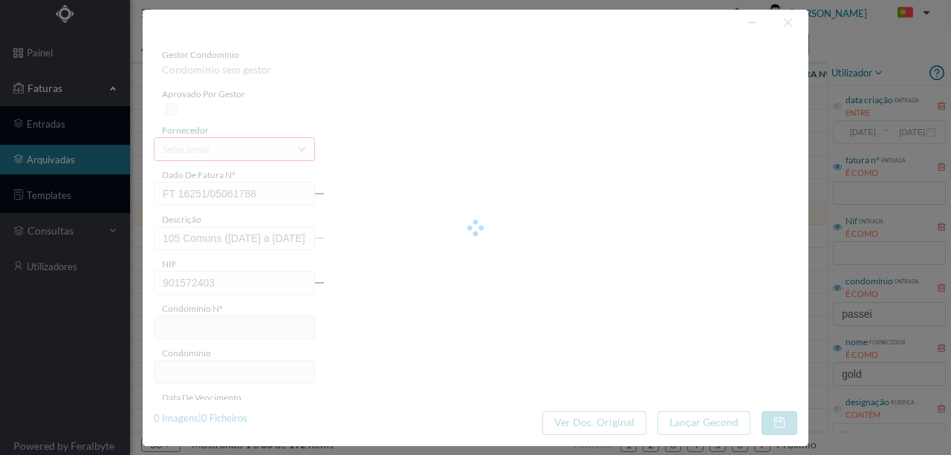
type input "03-08-2025"
type input "537.25"
type input "662"
type input "ED. PASSEIO ATLÂNTICO SUL"
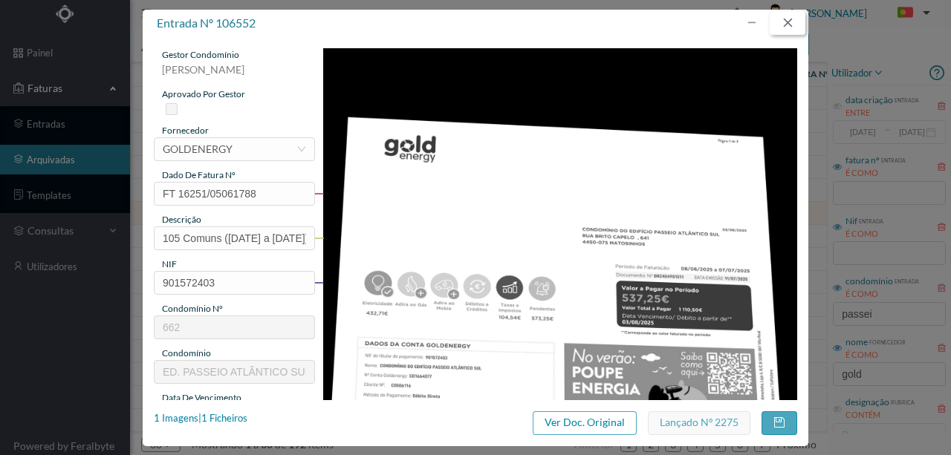
click at [789, 24] on button "button" at bounding box center [787, 23] width 36 height 24
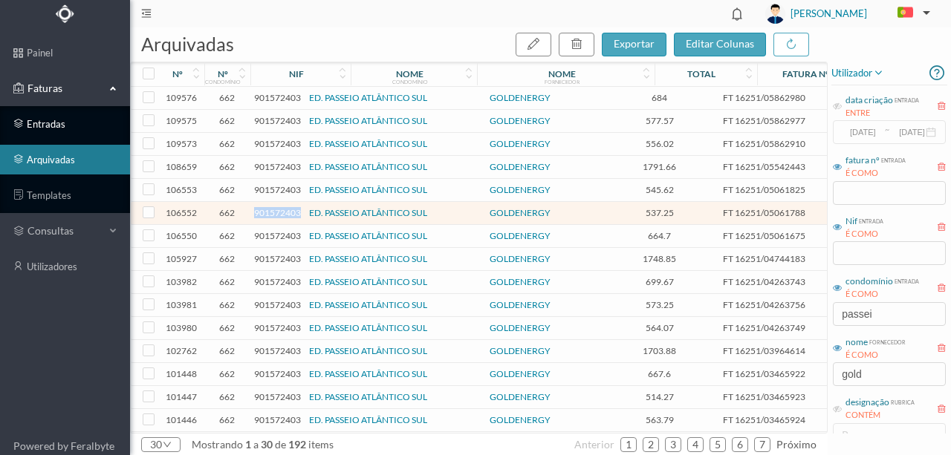
click at [46, 124] on link "entradas" at bounding box center [65, 124] width 130 height 30
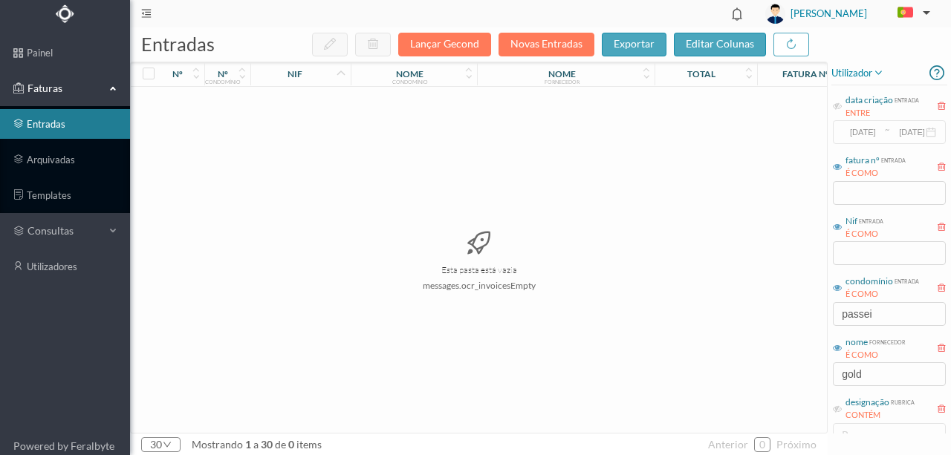
click at [51, 88] on span "Faturas" at bounding box center [65, 88] width 82 height 15
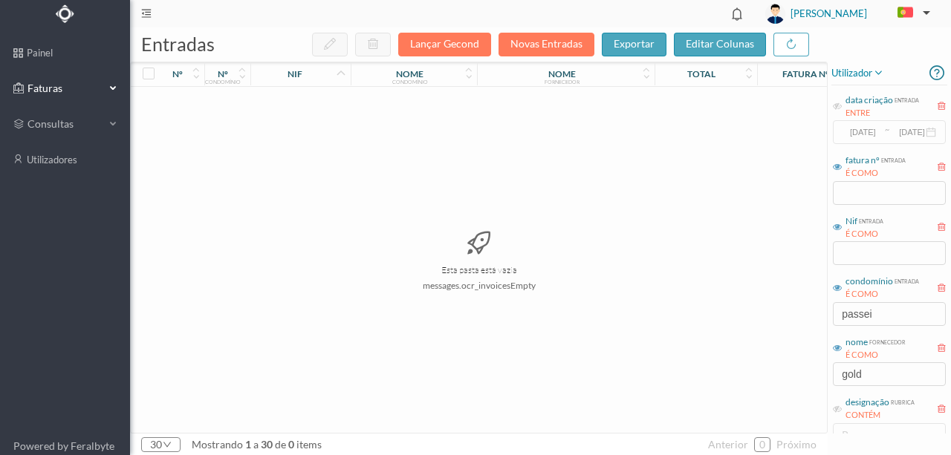
click at [51, 88] on span "Faturas" at bounding box center [65, 88] width 82 height 15
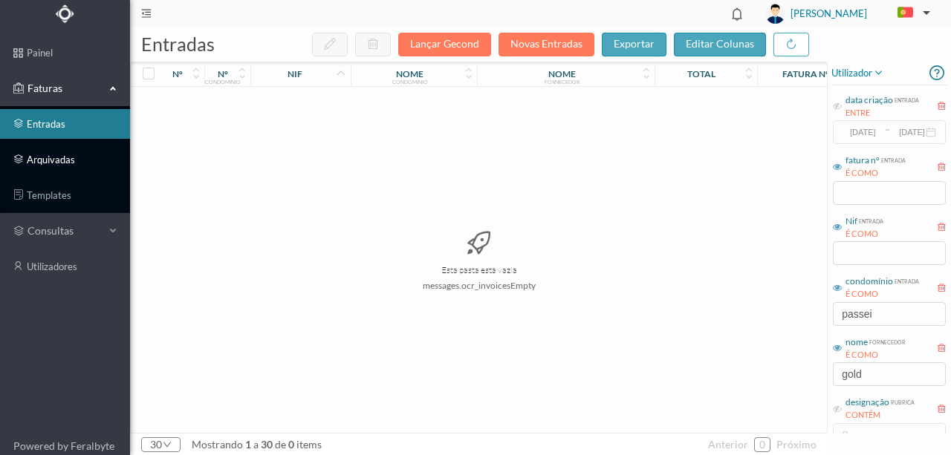
click at [53, 162] on link "arquivadas" at bounding box center [65, 160] width 130 height 30
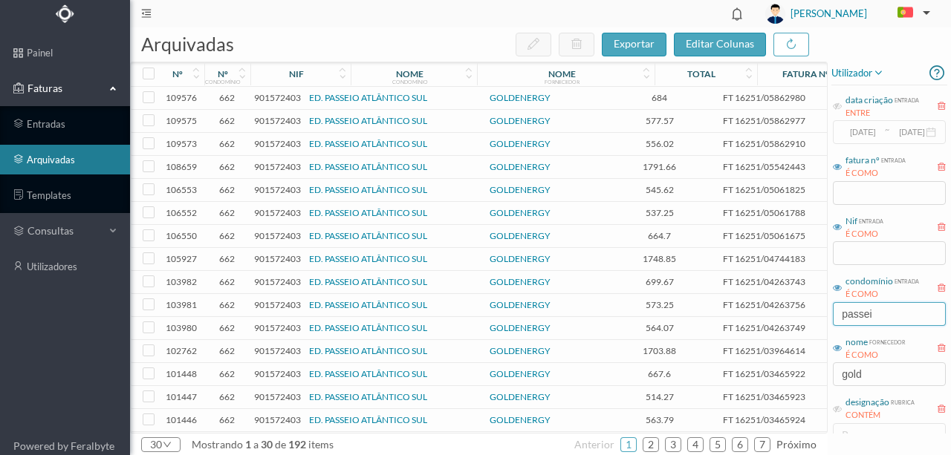
drag, startPoint x: 905, startPoint y: 315, endPoint x: 746, endPoint y: 321, distance: 159.0
click at [746, 321] on div "arquivadas exportar editar colunas nº nº condomínio nif nome condomínio nome fo…" at bounding box center [540, 241] width 821 height 428
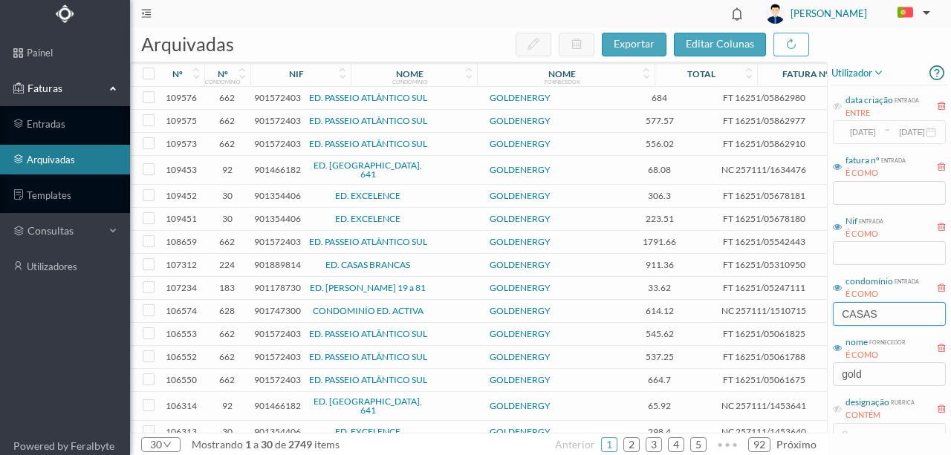
type input "CASAS"
click at [820, 293] on td "Eletricidade" at bounding box center [865, 288] width 97 height 23
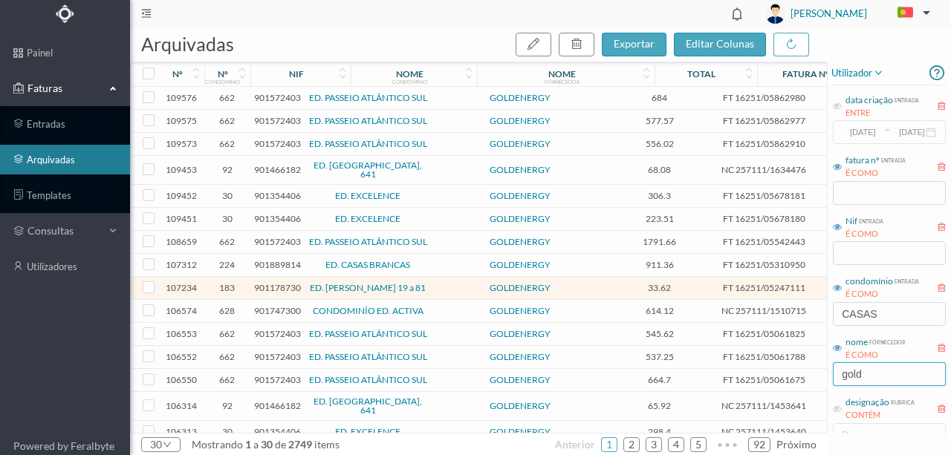
drag, startPoint x: 884, startPoint y: 375, endPoint x: 804, endPoint y: 381, distance: 79.7
click at [804, 381] on div "arquivadas exportar editar colunas nº nº condomínio nif nome condomínio nome fo…" at bounding box center [540, 241] width 821 height 428
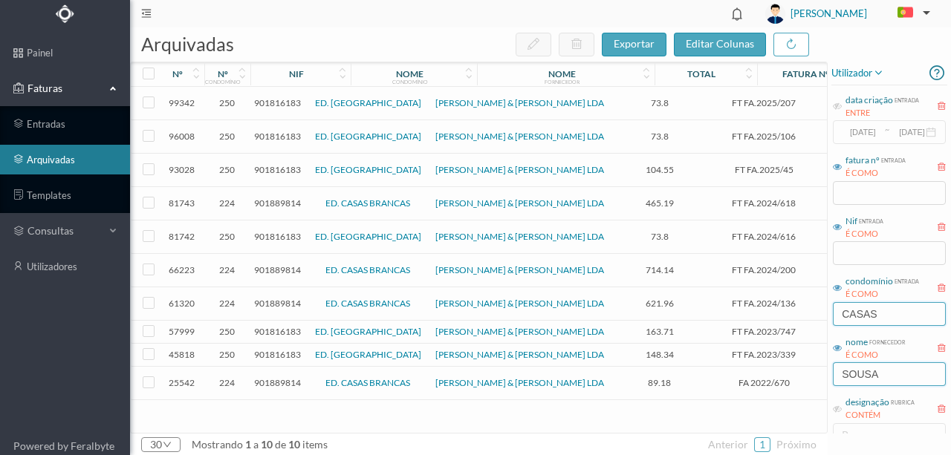
type input "SOUSA"
click at [877, 310] on input "CASAS" at bounding box center [889, 314] width 113 height 24
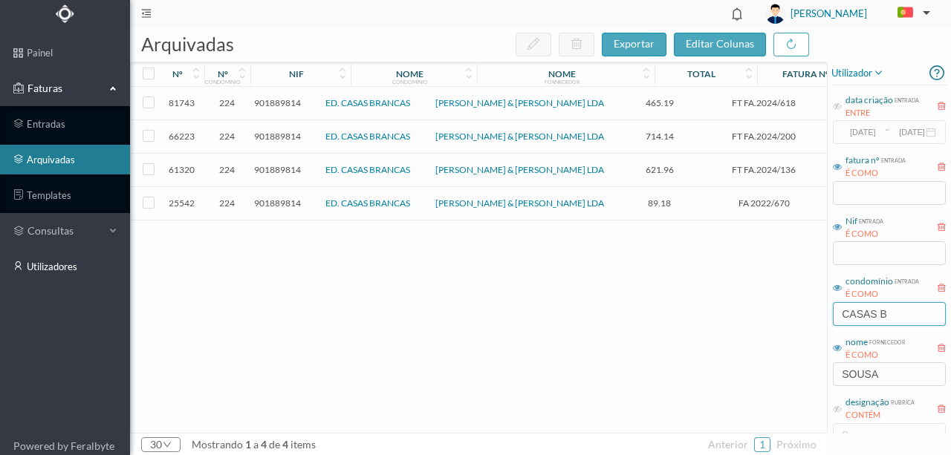
type input "CASAS B"
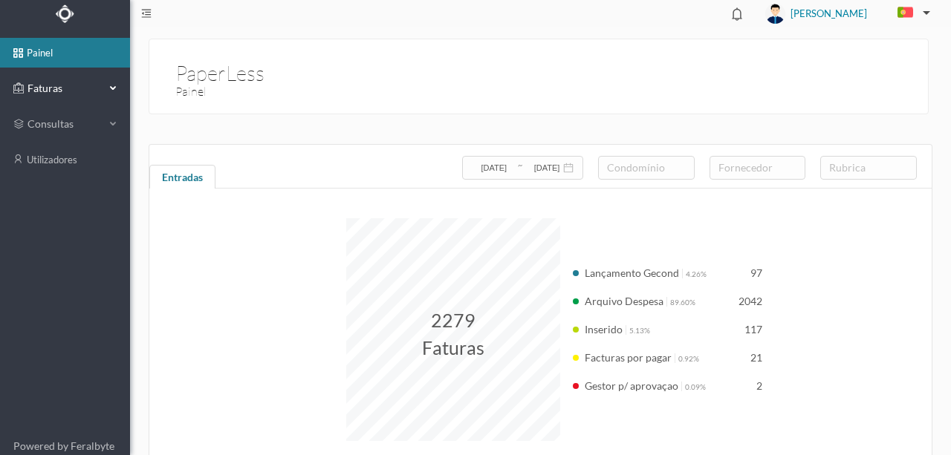
click at [55, 90] on span "Faturas" at bounding box center [65, 88] width 82 height 15
